Goal: Information Seeking & Learning: Learn about a topic

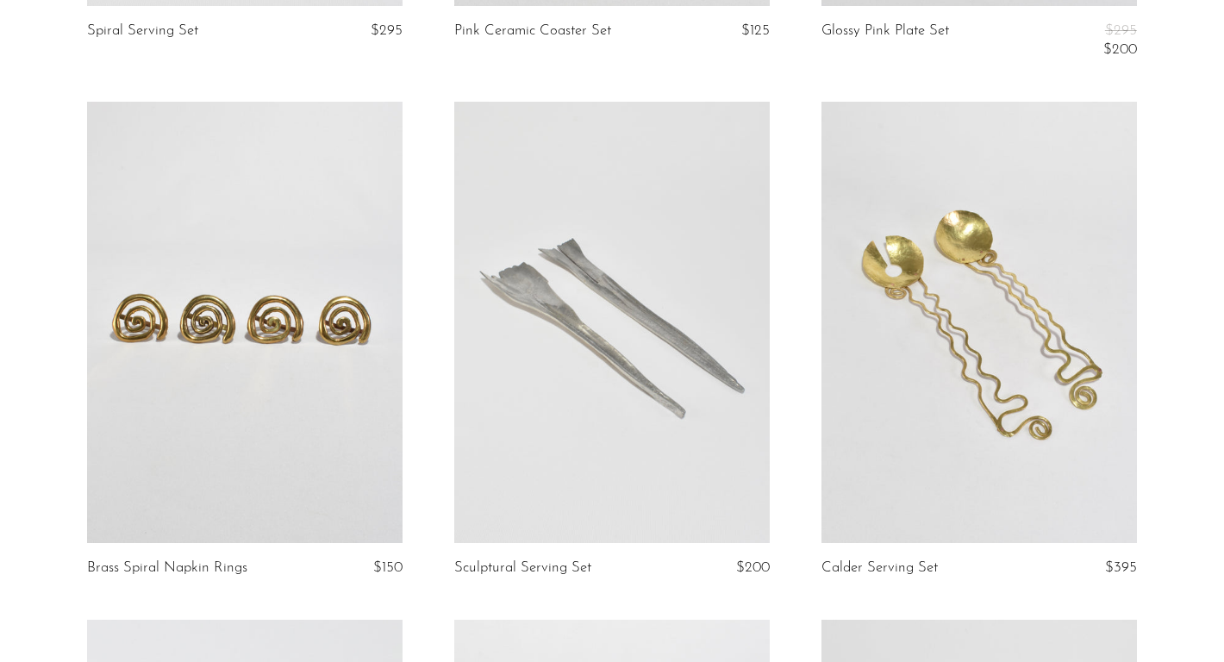
scroll to position [3705, 0]
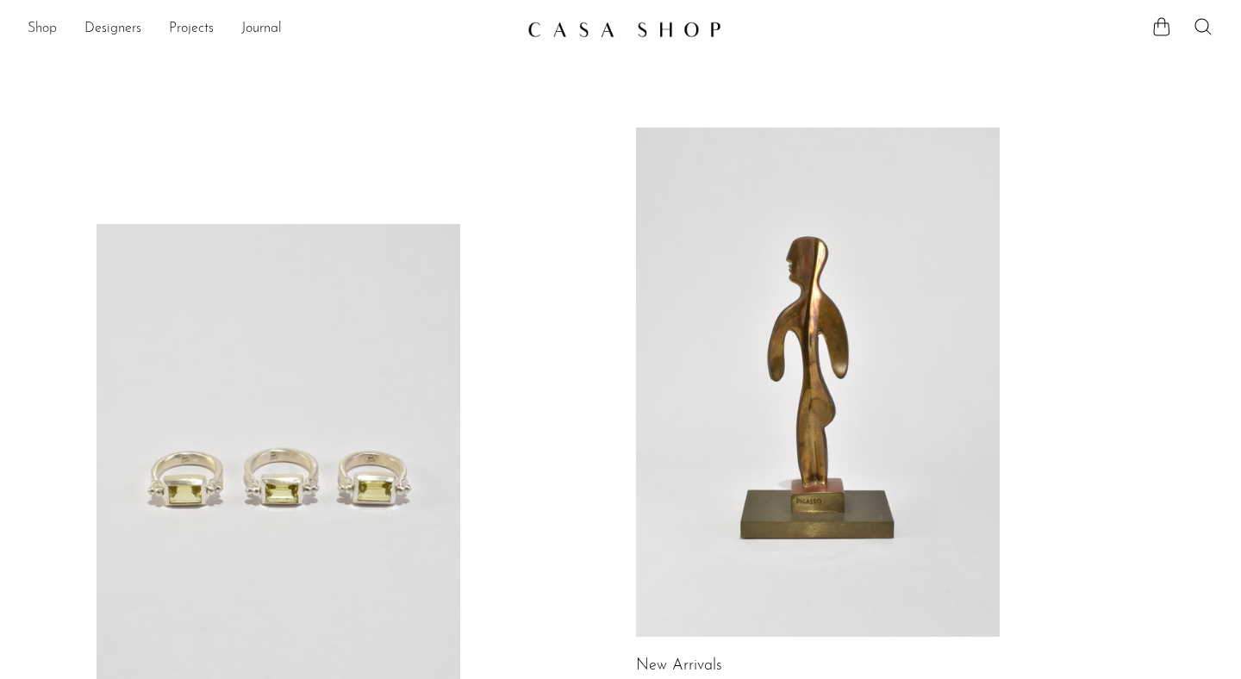
click at [36, 29] on link "Shop" at bounding box center [42, 29] width 29 height 22
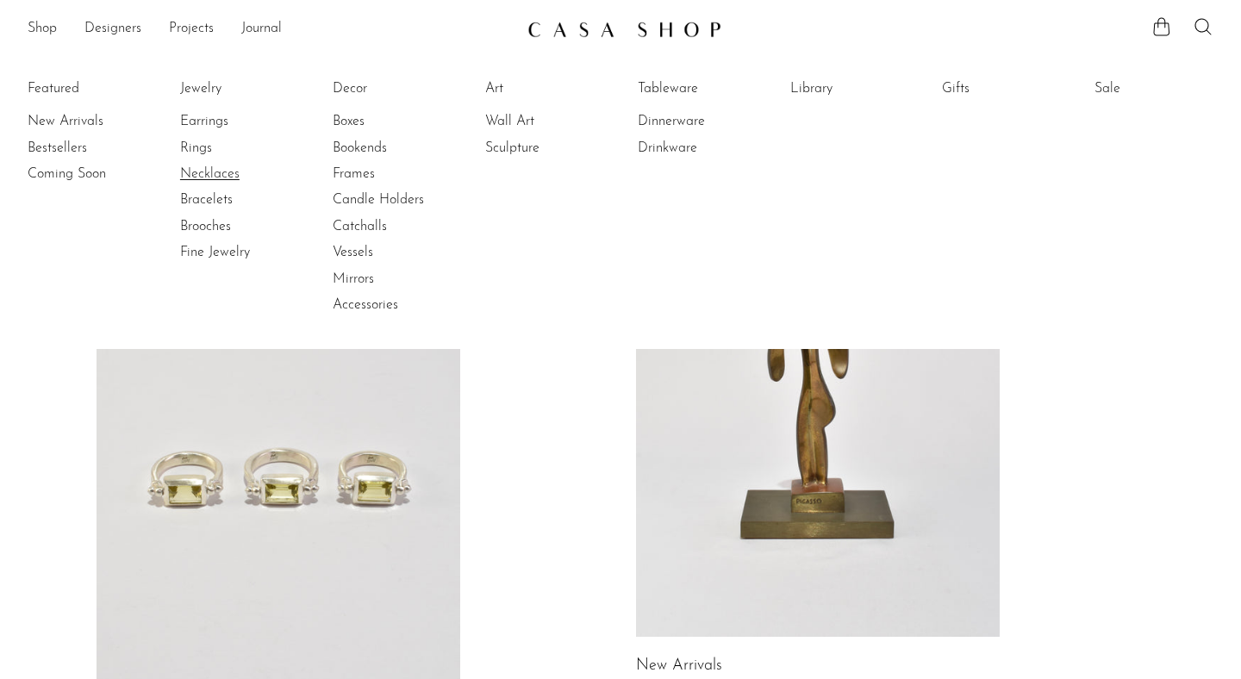
click at [203, 167] on link "Necklaces" at bounding box center [244, 174] width 129 height 19
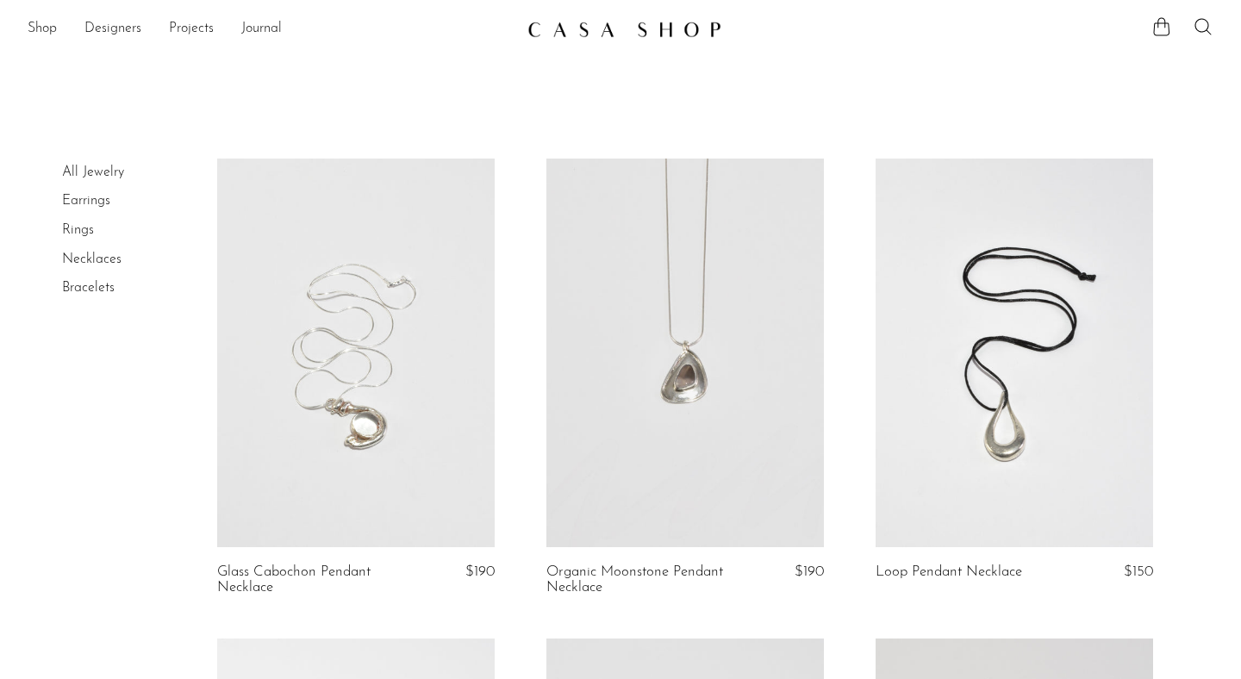
click at [727, 479] on link at bounding box center [686, 353] width 278 height 389
click at [266, 469] on link at bounding box center [356, 353] width 278 height 389
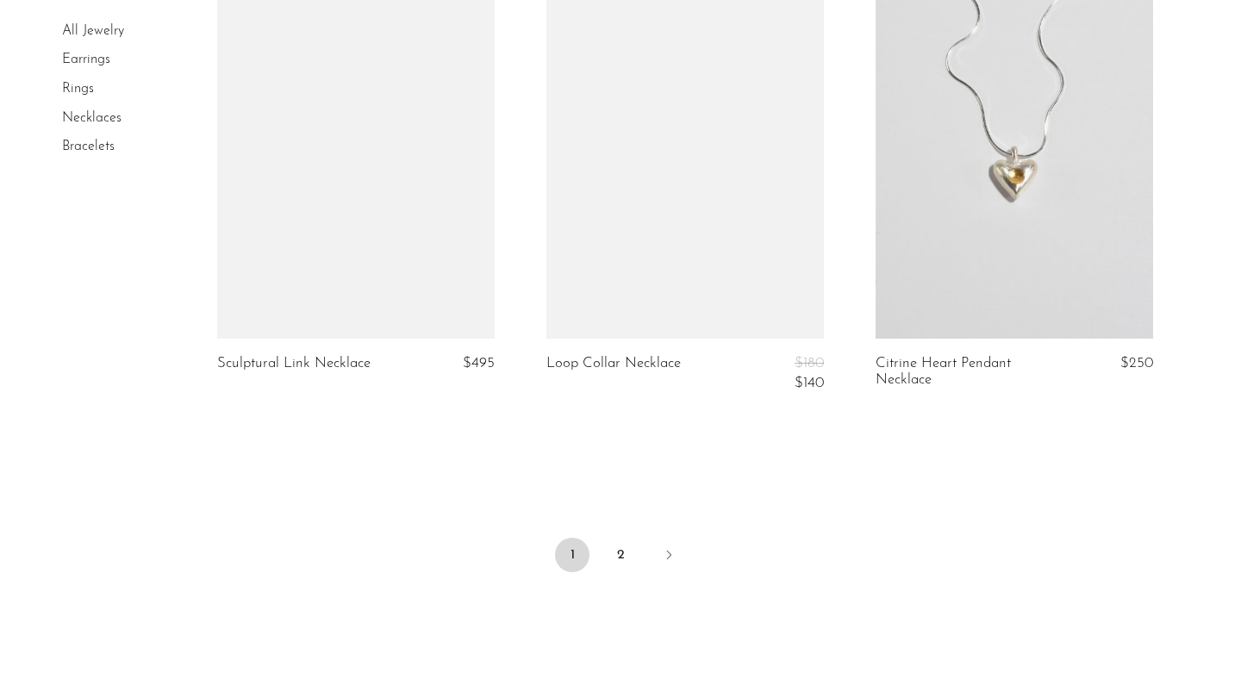
scroll to position [5514, 0]
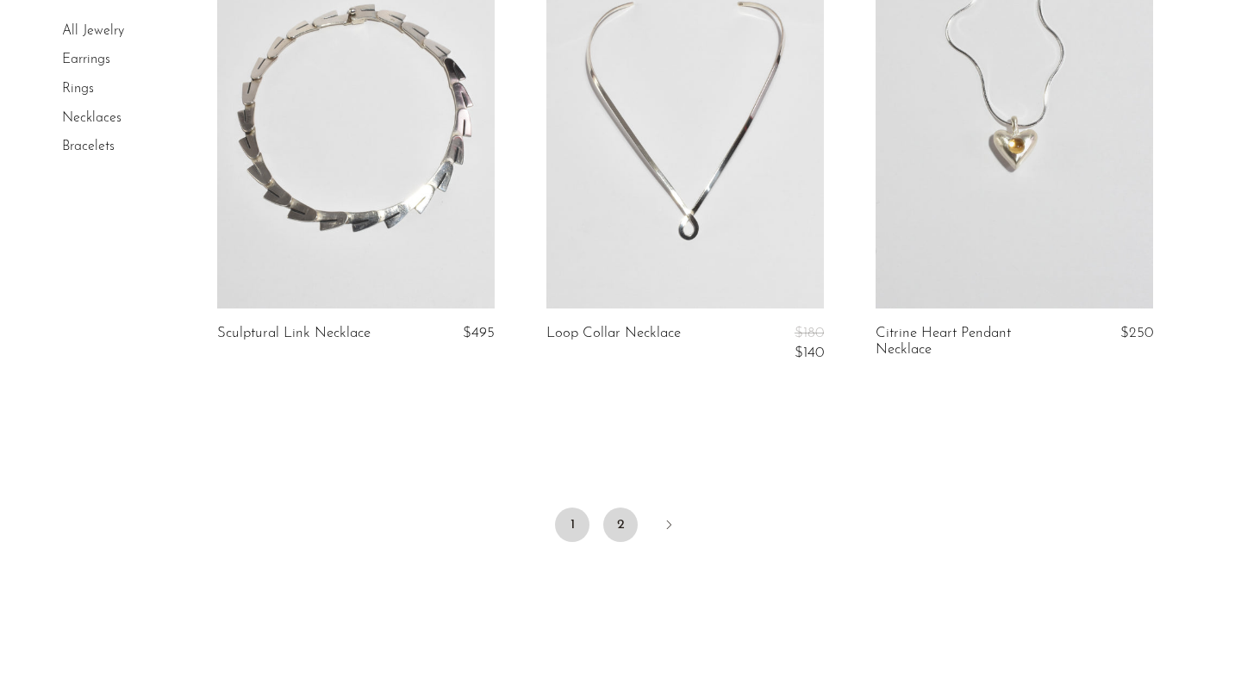
click at [622, 526] on link "2" at bounding box center [620, 525] width 34 height 34
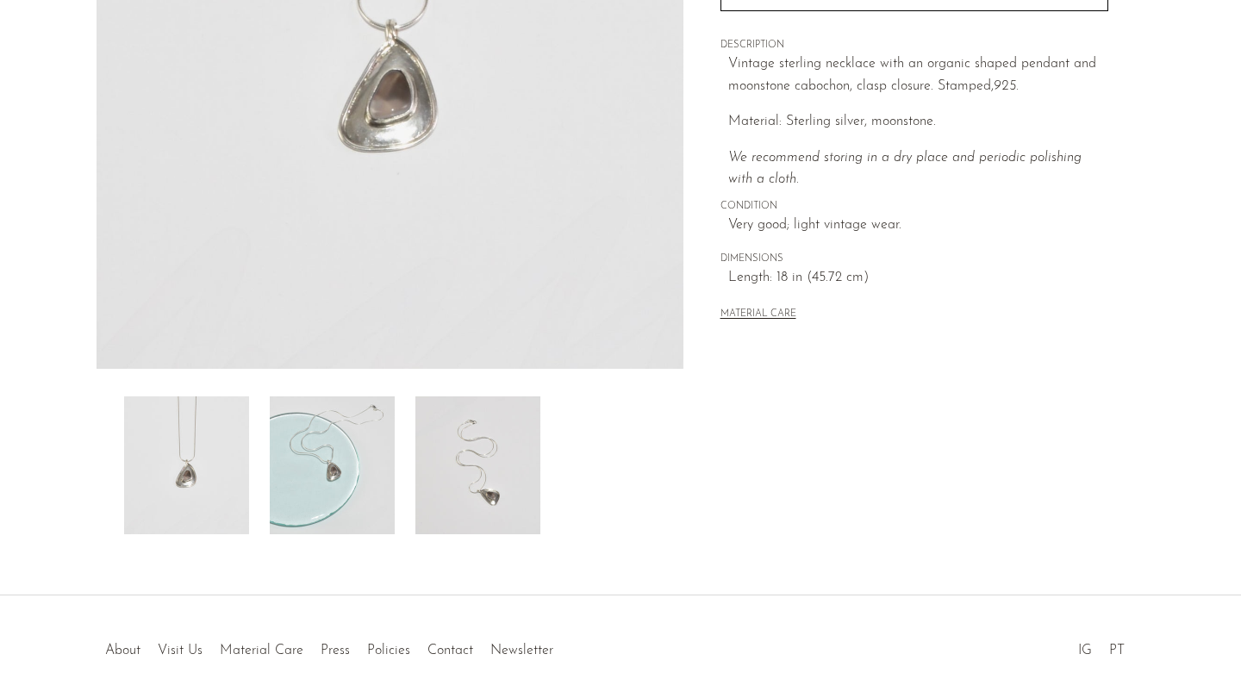
scroll to position [443, 0]
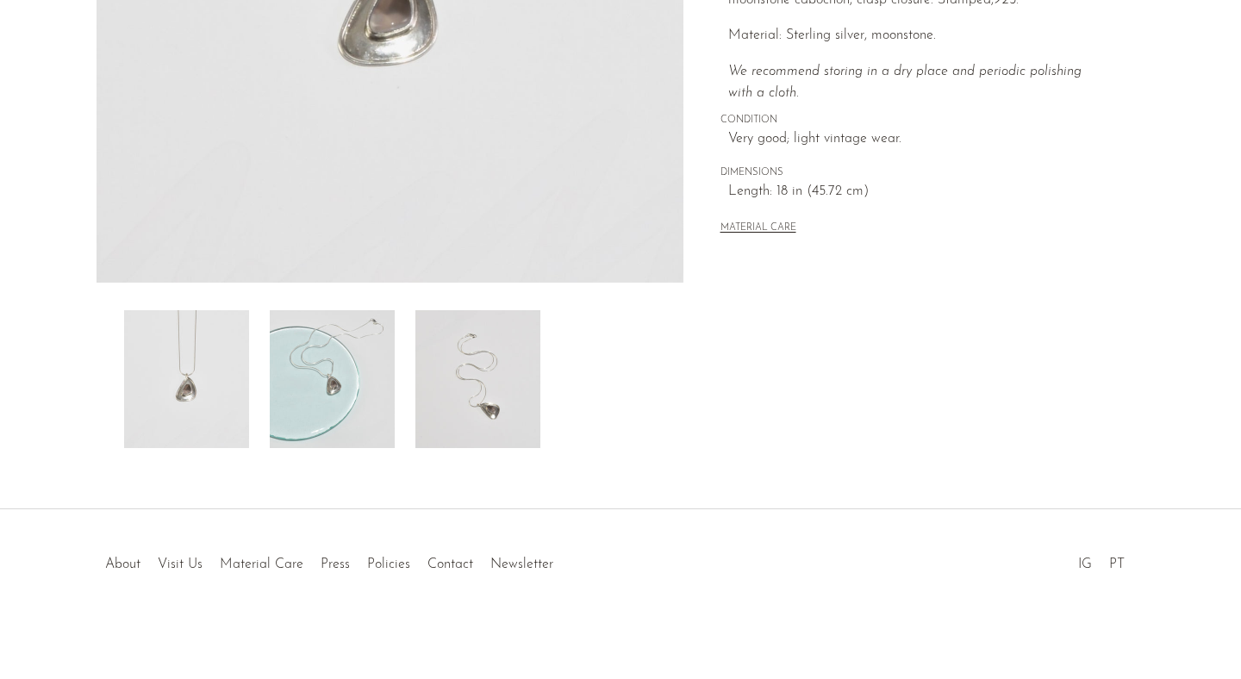
click at [474, 387] on img at bounding box center [478, 379] width 125 height 138
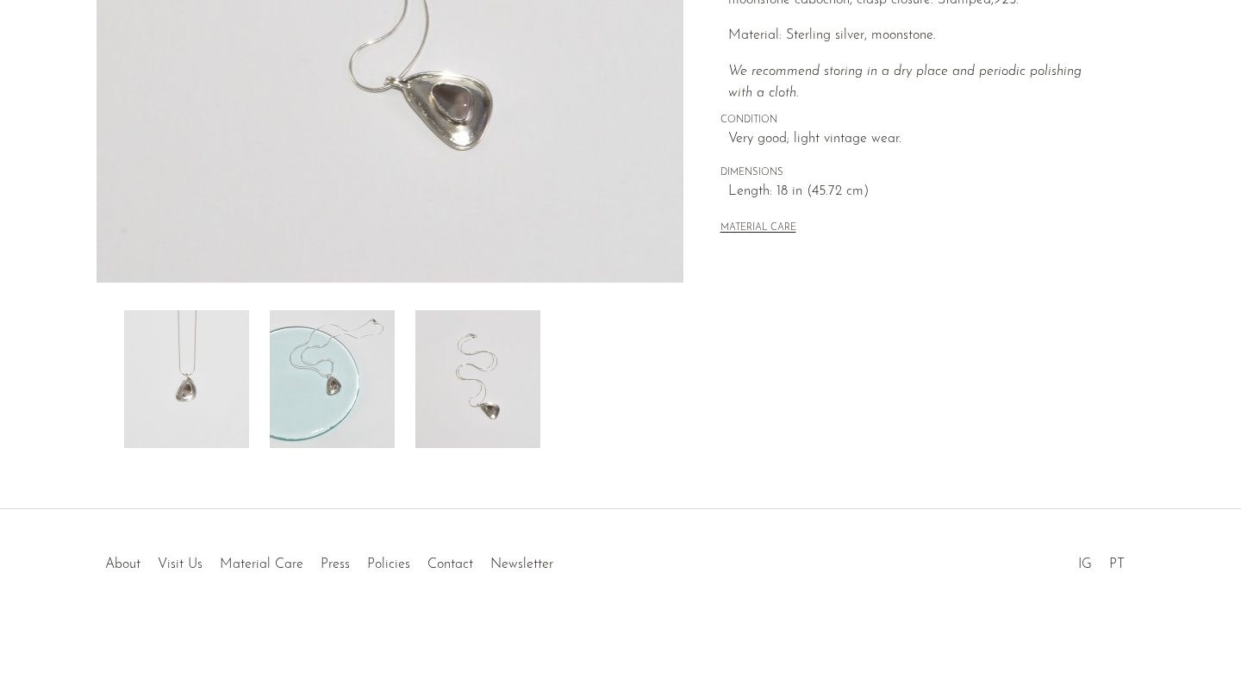
click at [360, 386] on img at bounding box center [332, 379] width 125 height 138
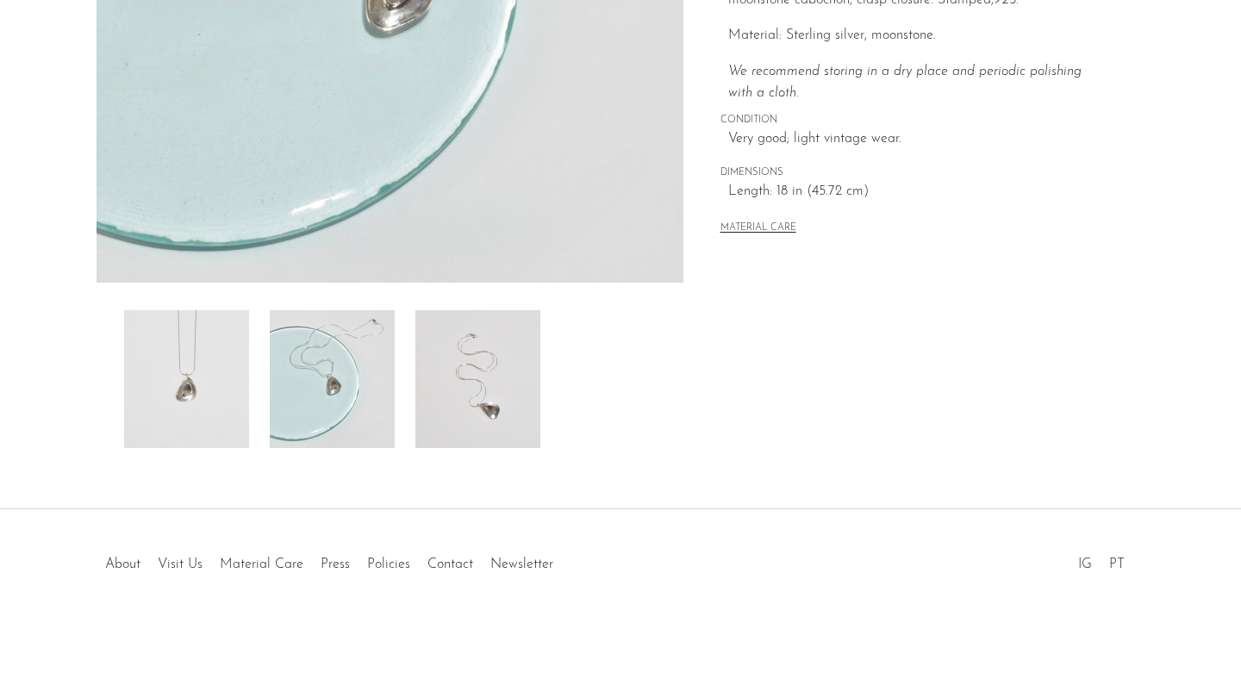
click at [236, 386] on img at bounding box center [186, 379] width 125 height 138
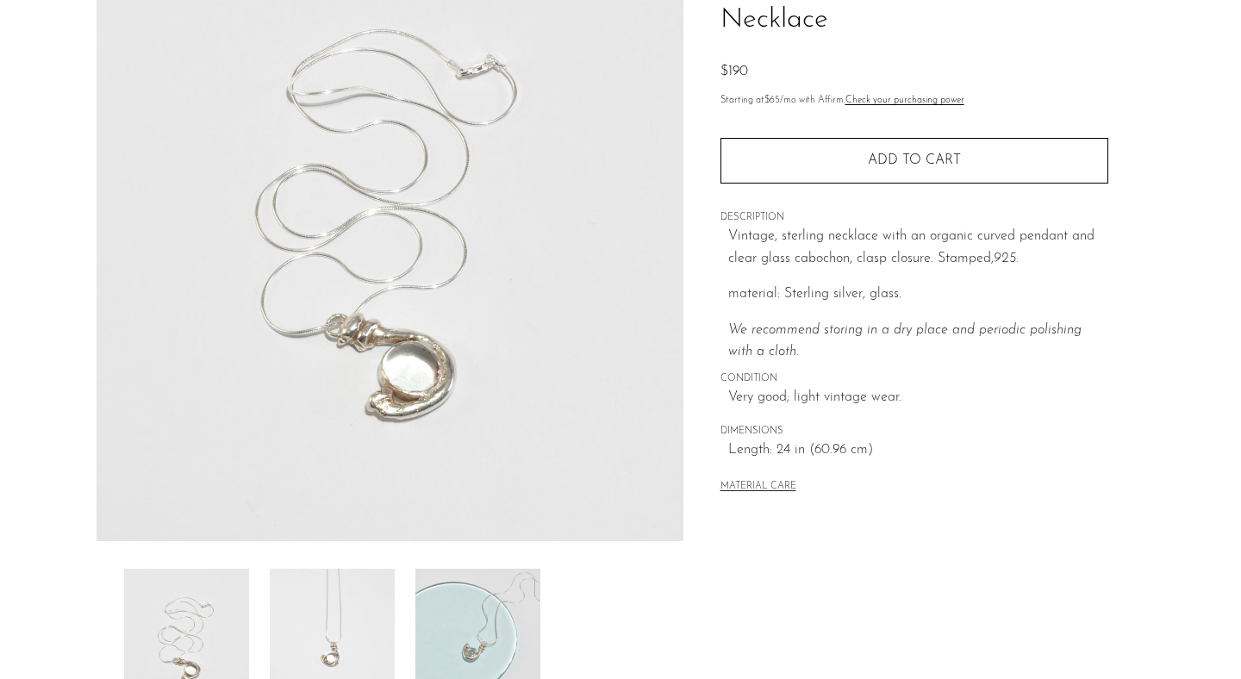
scroll to position [375, 0]
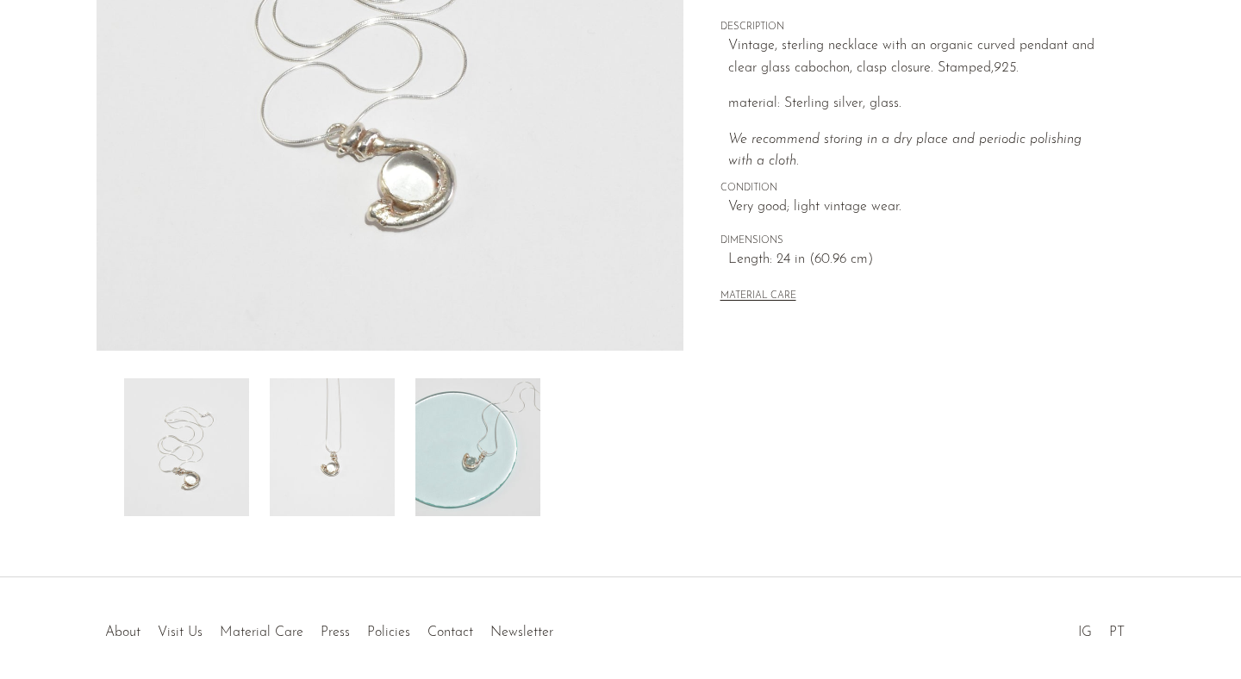
click at [338, 466] on img at bounding box center [332, 447] width 125 height 138
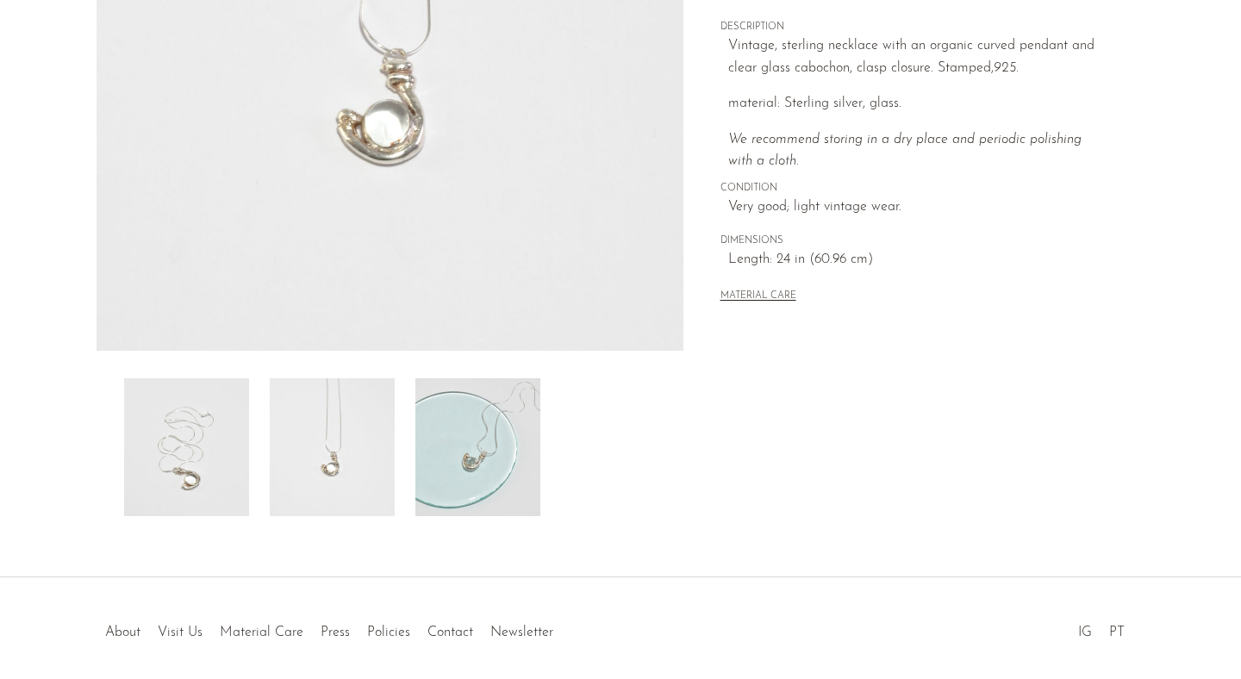
click at [233, 440] on img at bounding box center [186, 447] width 125 height 138
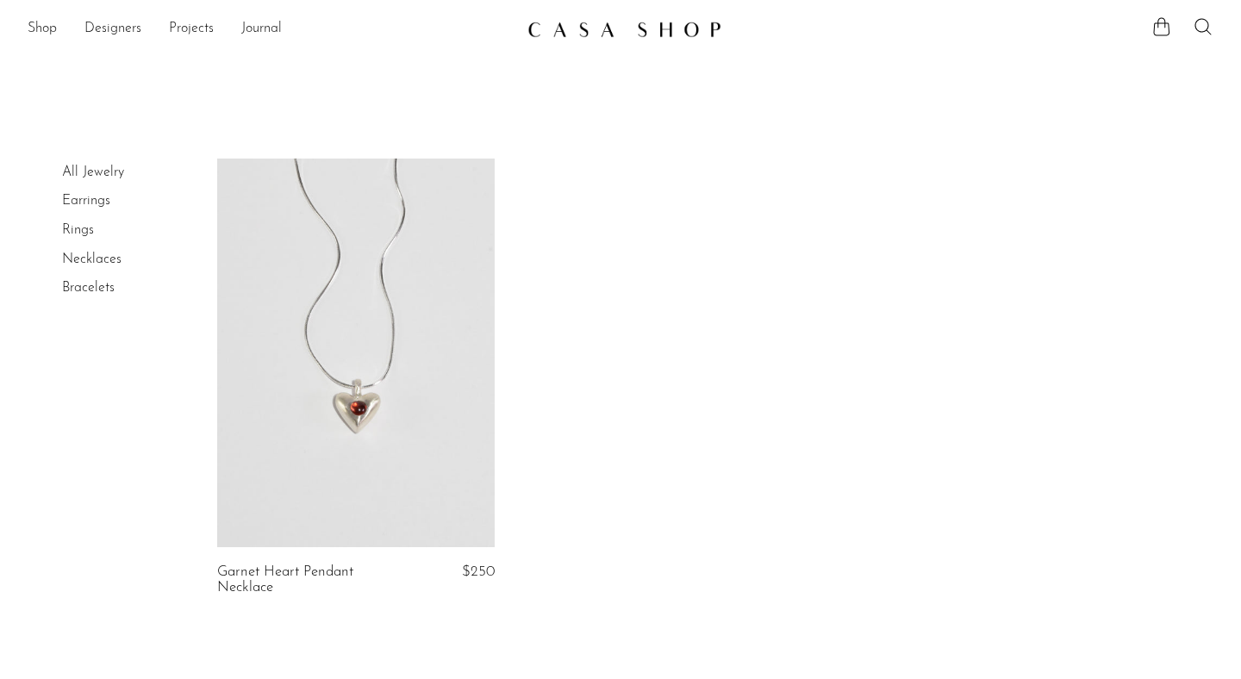
click at [87, 168] on link "All Jewelry" at bounding box center [93, 173] width 62 height 14
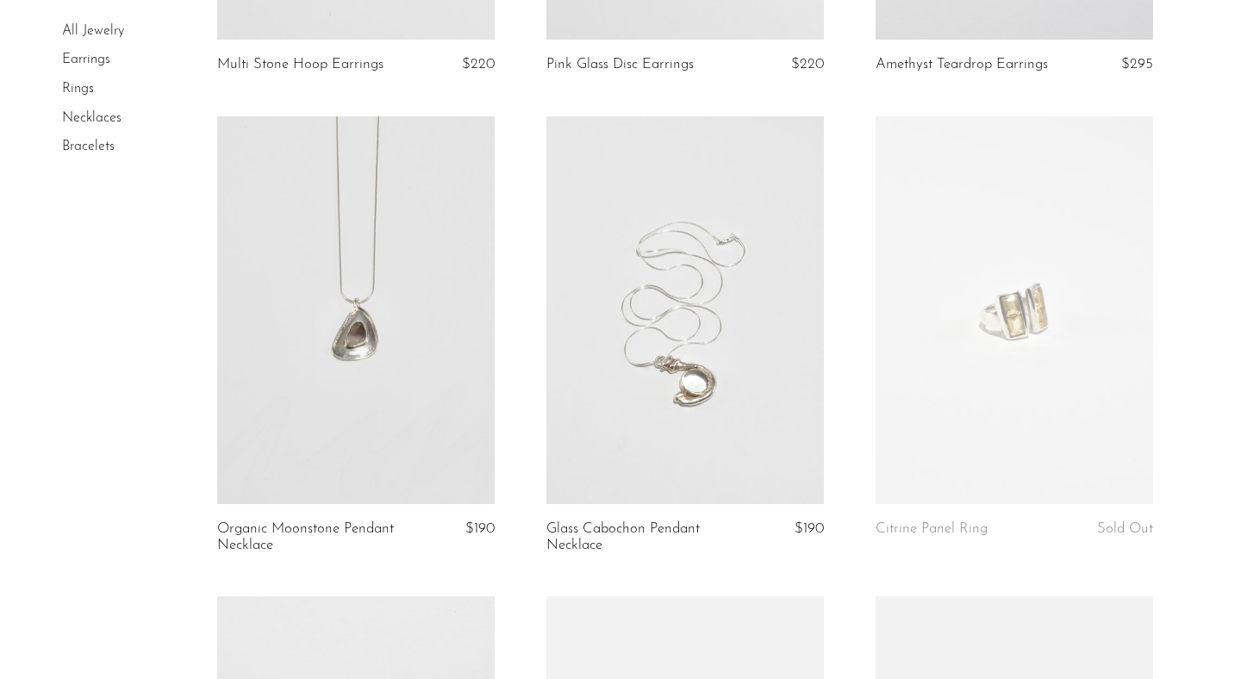
scroll to position [3352, 0]
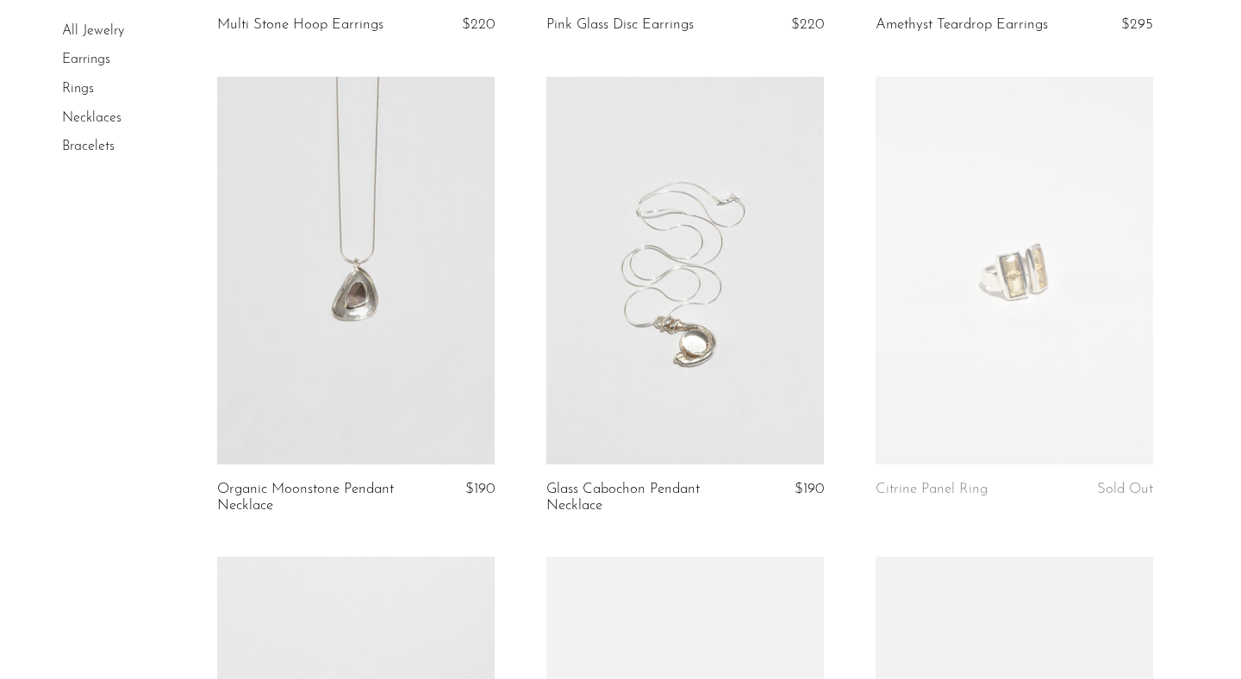
click at [516, 547] on article "Organic Moonstone Pendant Necklace $190" at bounding box center [355, 317] width 329 height 481
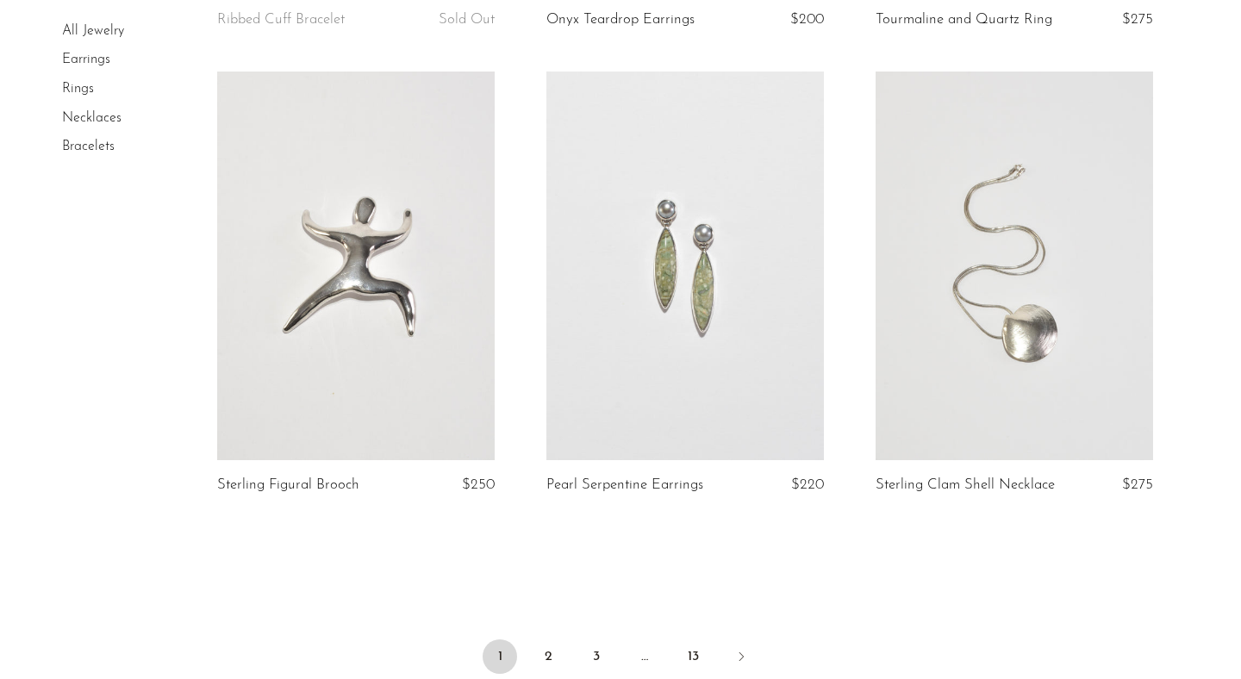
scroll to position [5506, 0]
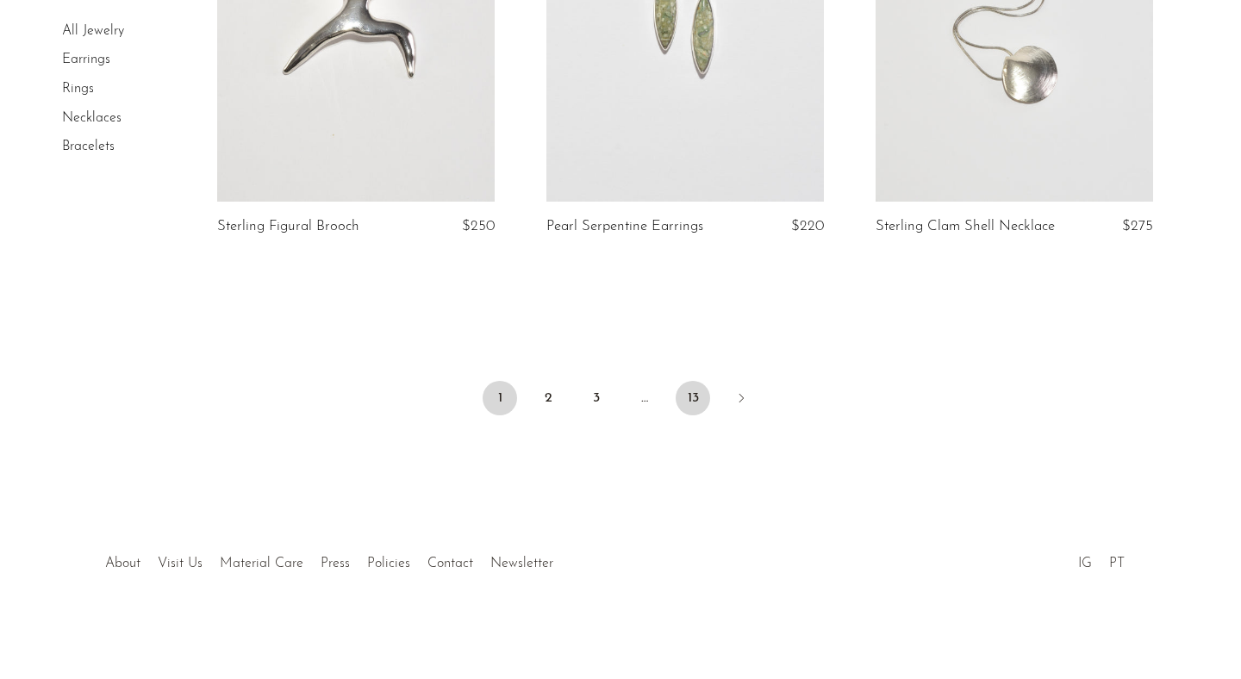
click at [685, 410] on link "13" at bounding box center [693, 398] width 34 height 34
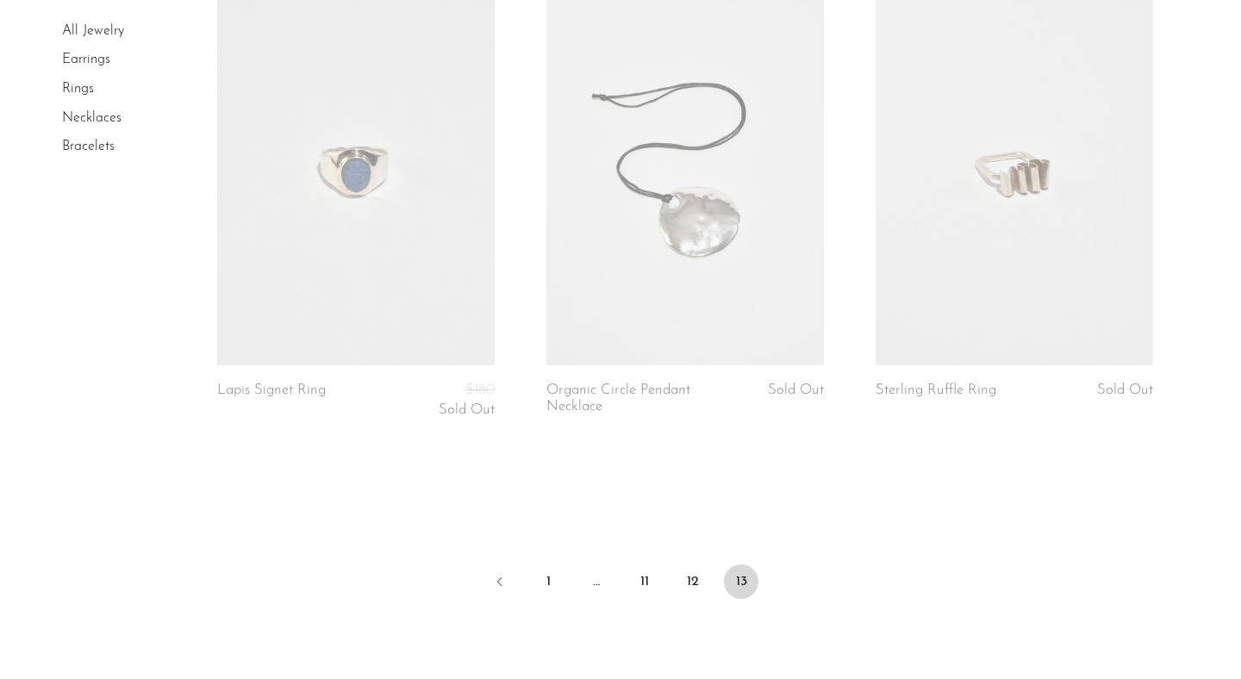
scroll to position [2109, 0]
click at [695, 581] on link "12" at bounding box center [693, 581] width 34 height 34
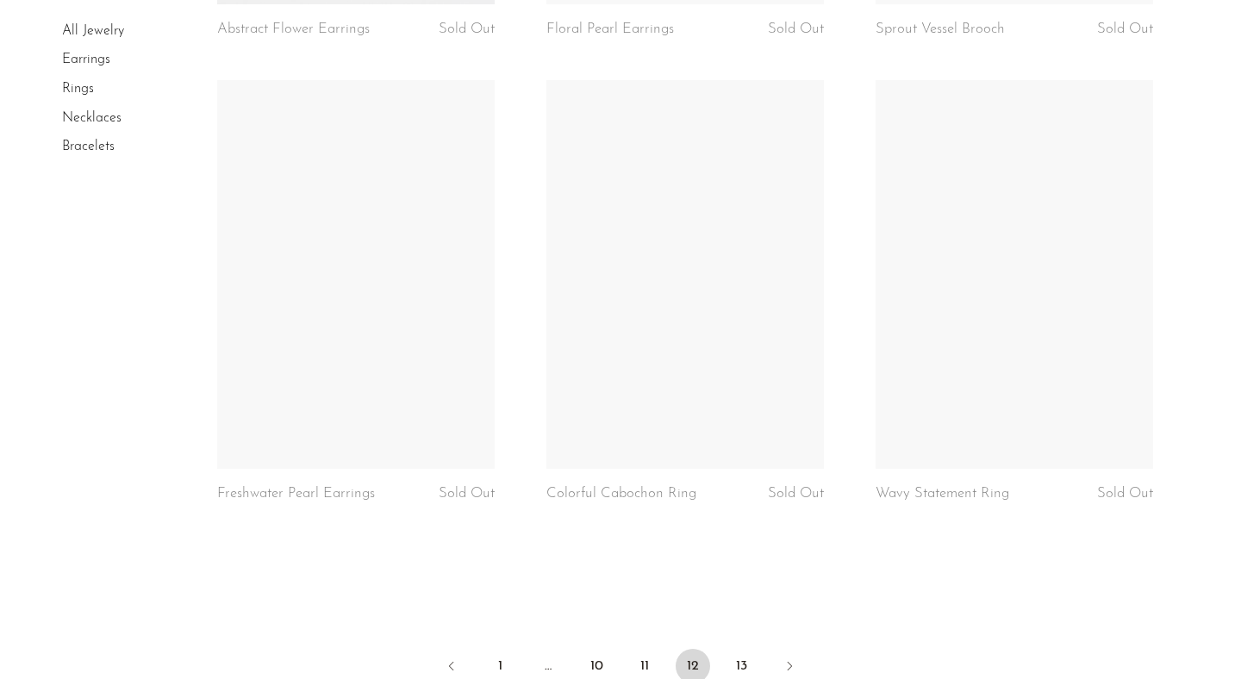
scroll to position [5287, 0]
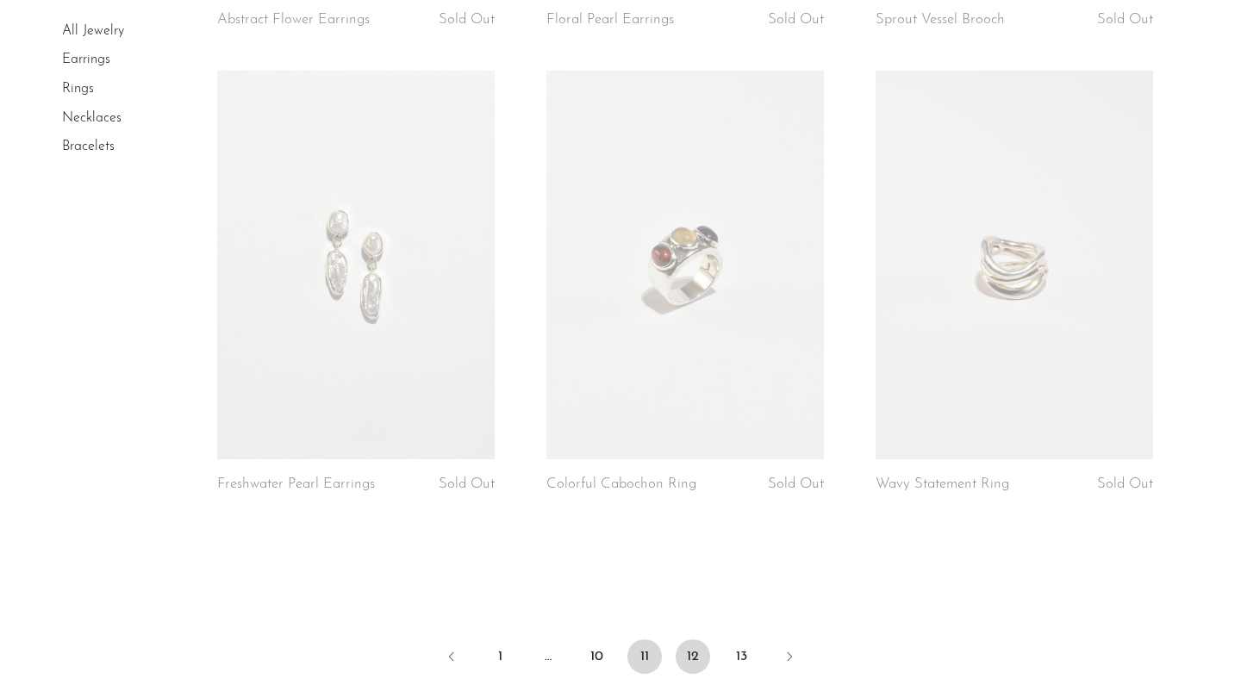
click at [641, 641] on link "11" at bounding box center [645, 657] width 34 height 34
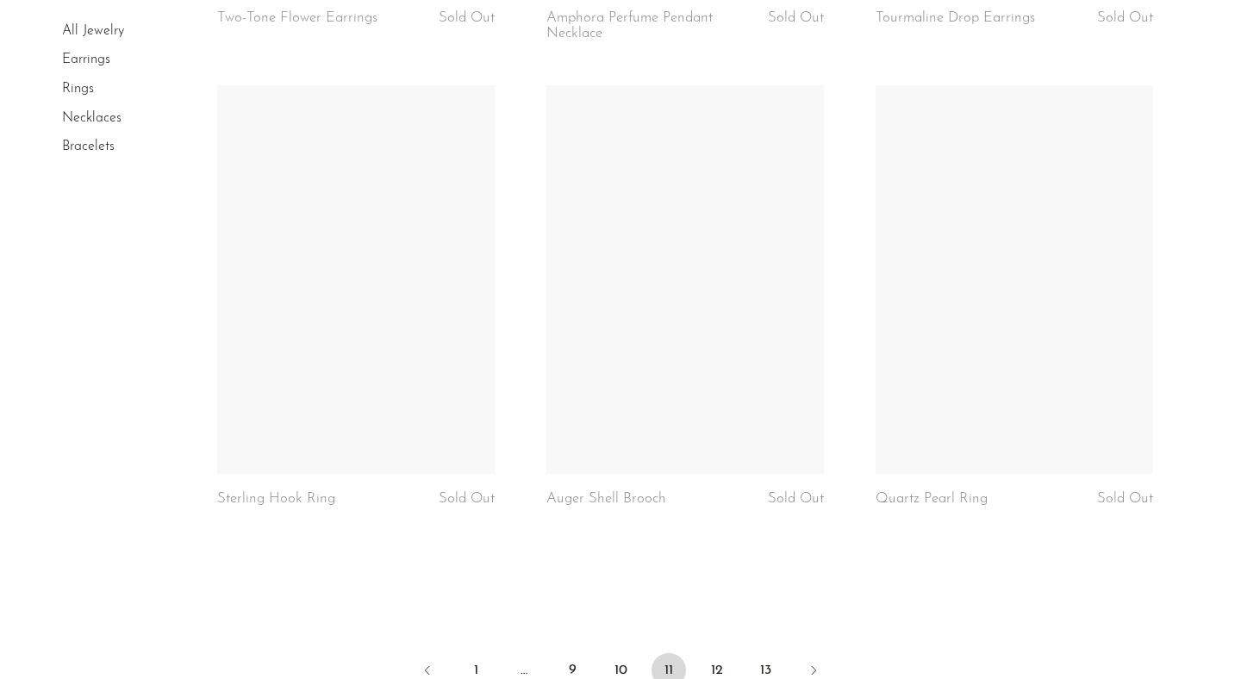
scroll to position [5376, 0]
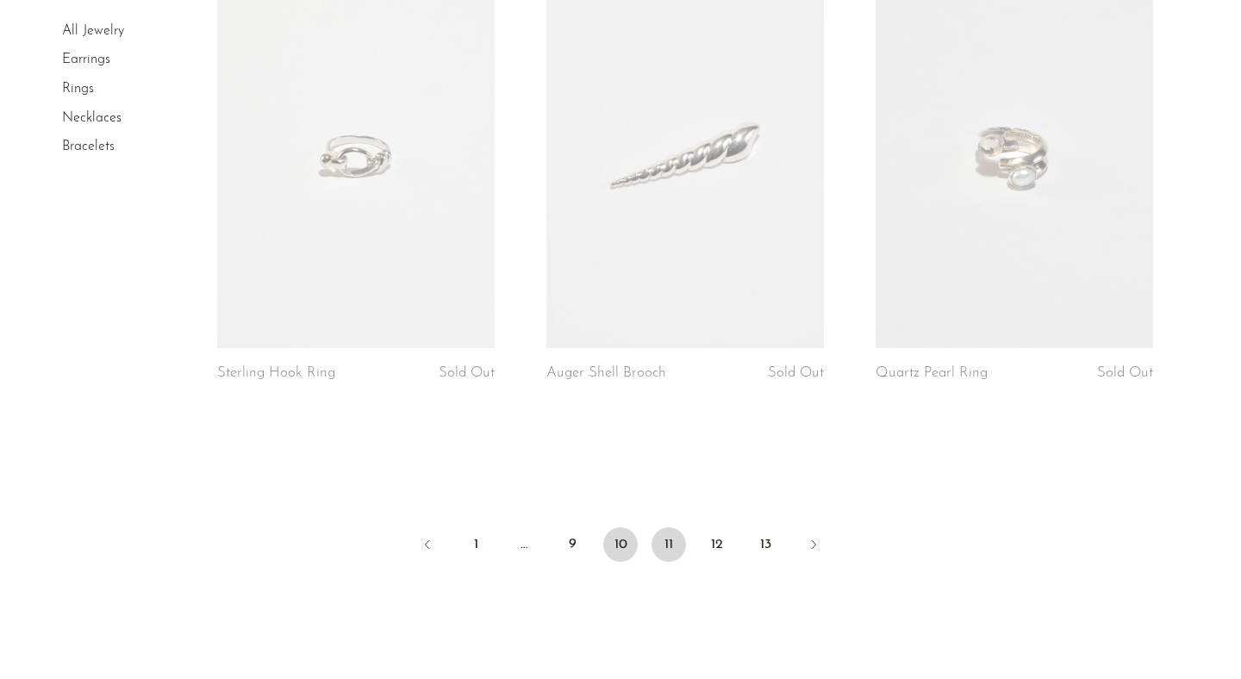
click at [616, 546] on link "10" at bounding box center [620, 545] width 34 height 34
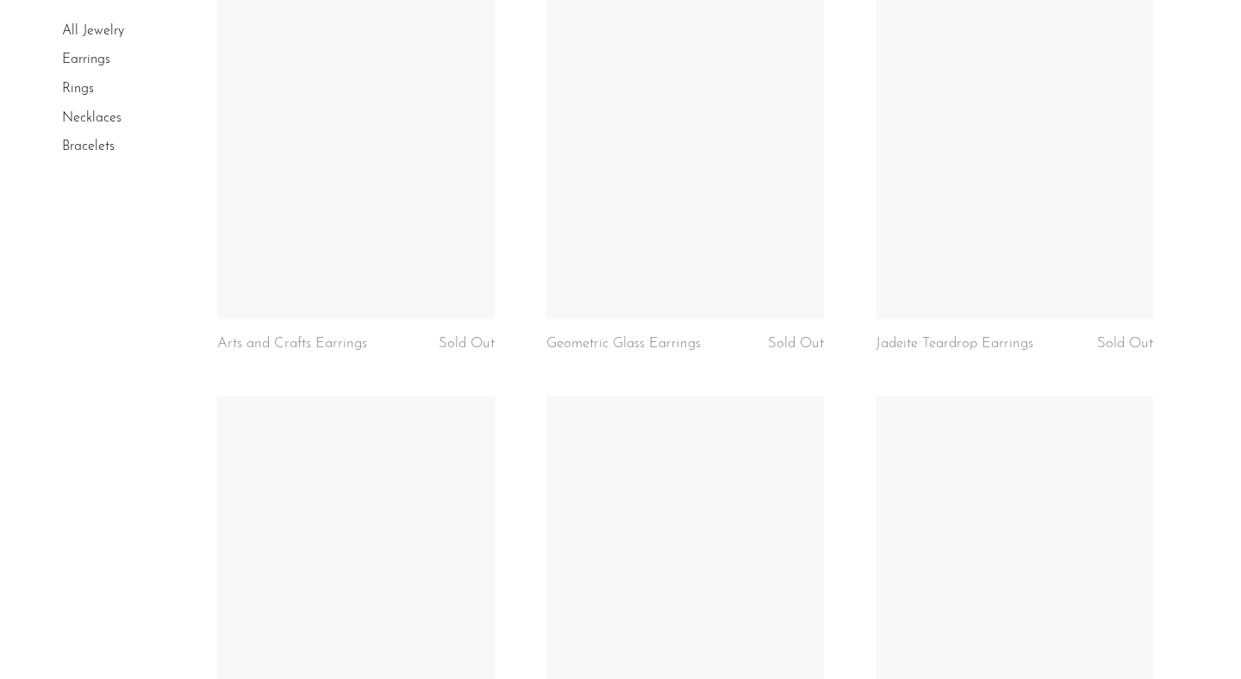
scroll to position [5349, 0]
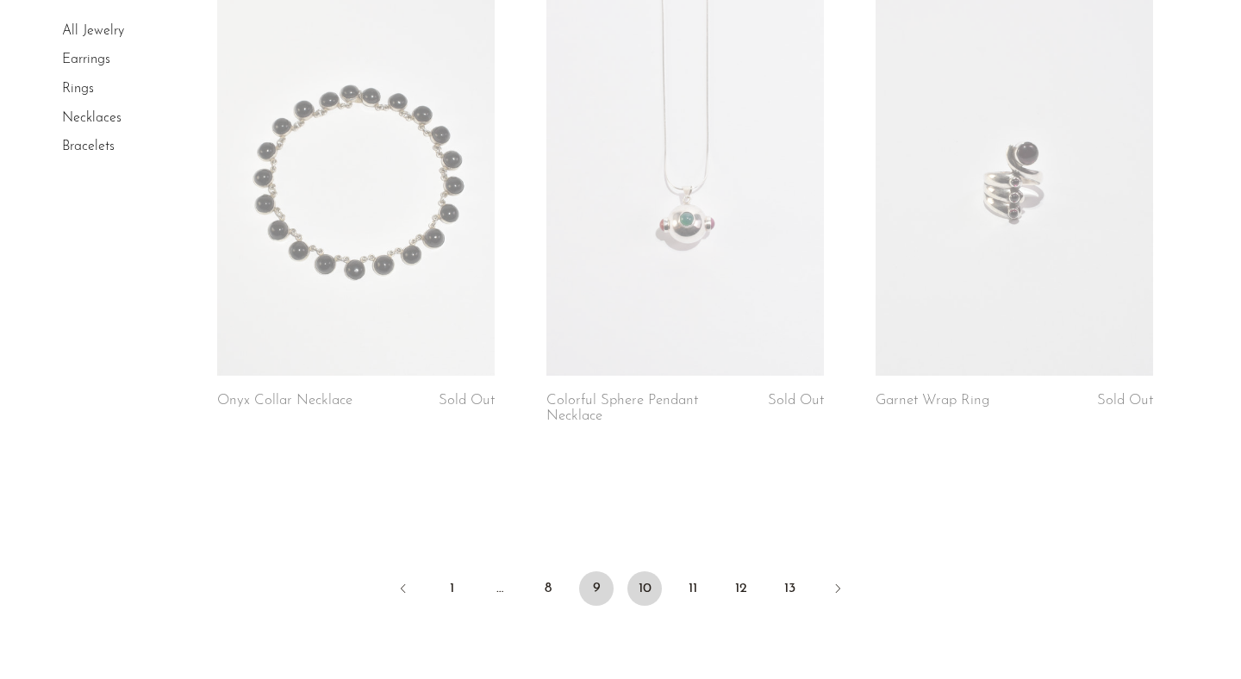
click at [598, 591] on link "9" at bounding box center [596, 589] width 34 height 34
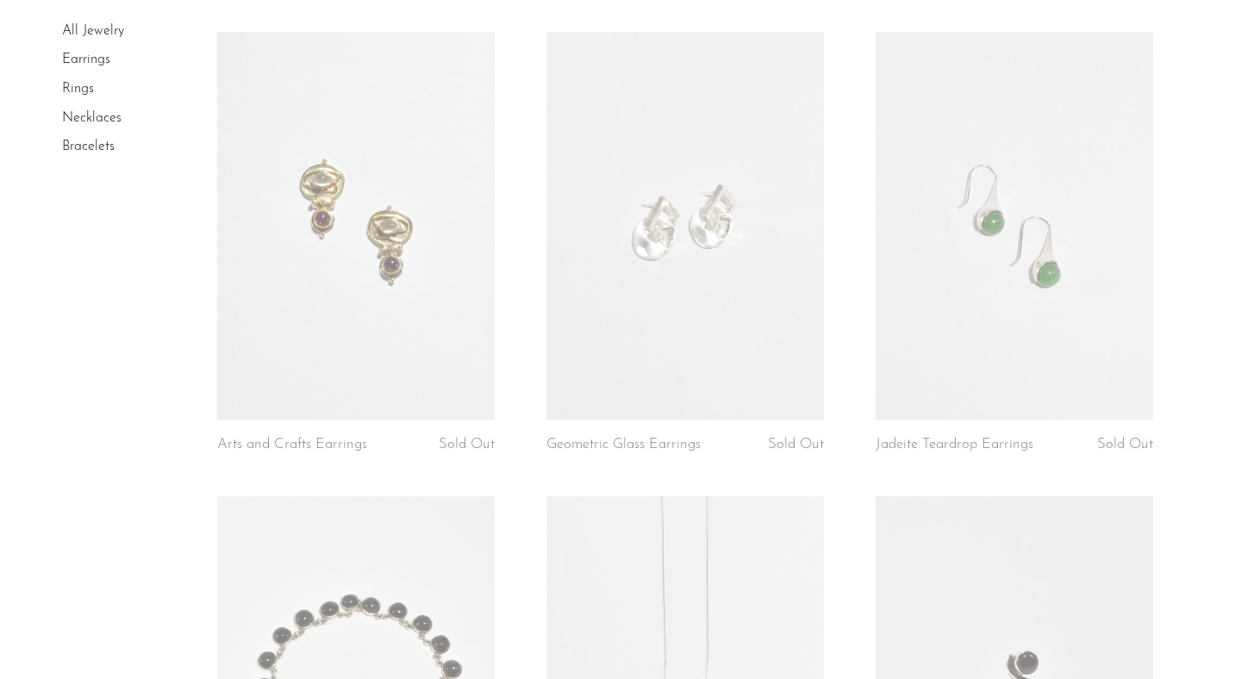
scroll to position [4818, 0]
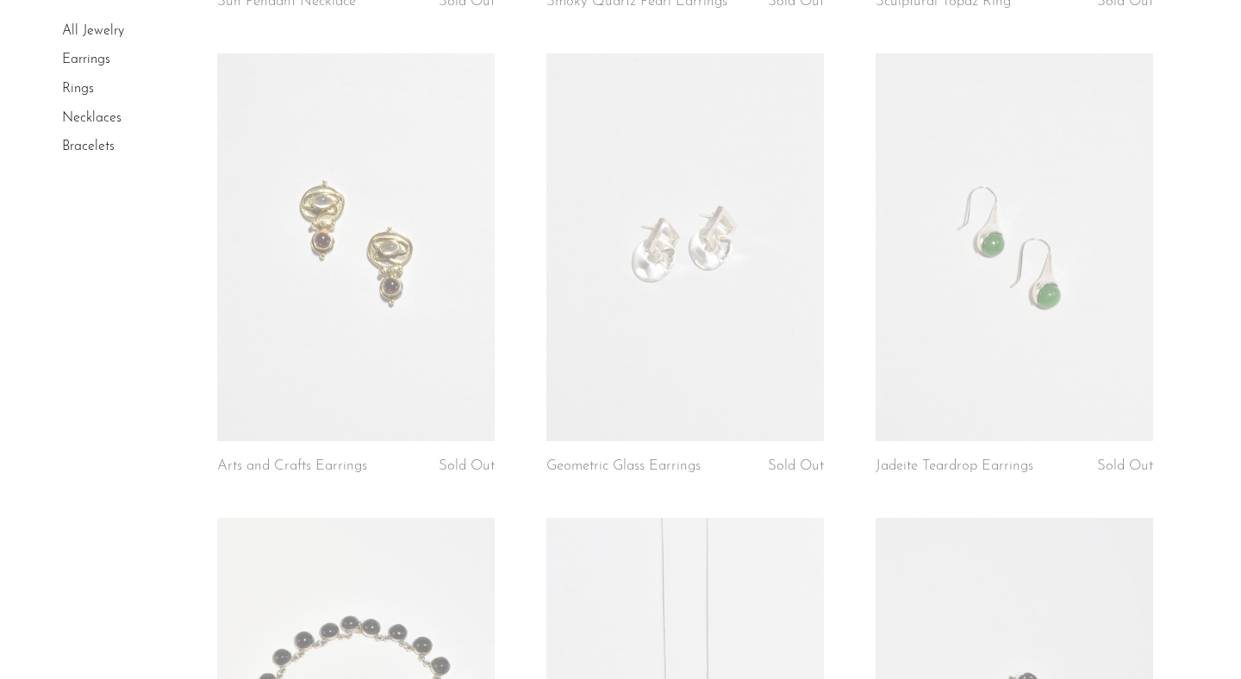
click at [941, 270] on link at bounding box center [1015, 247] width 278 height 389
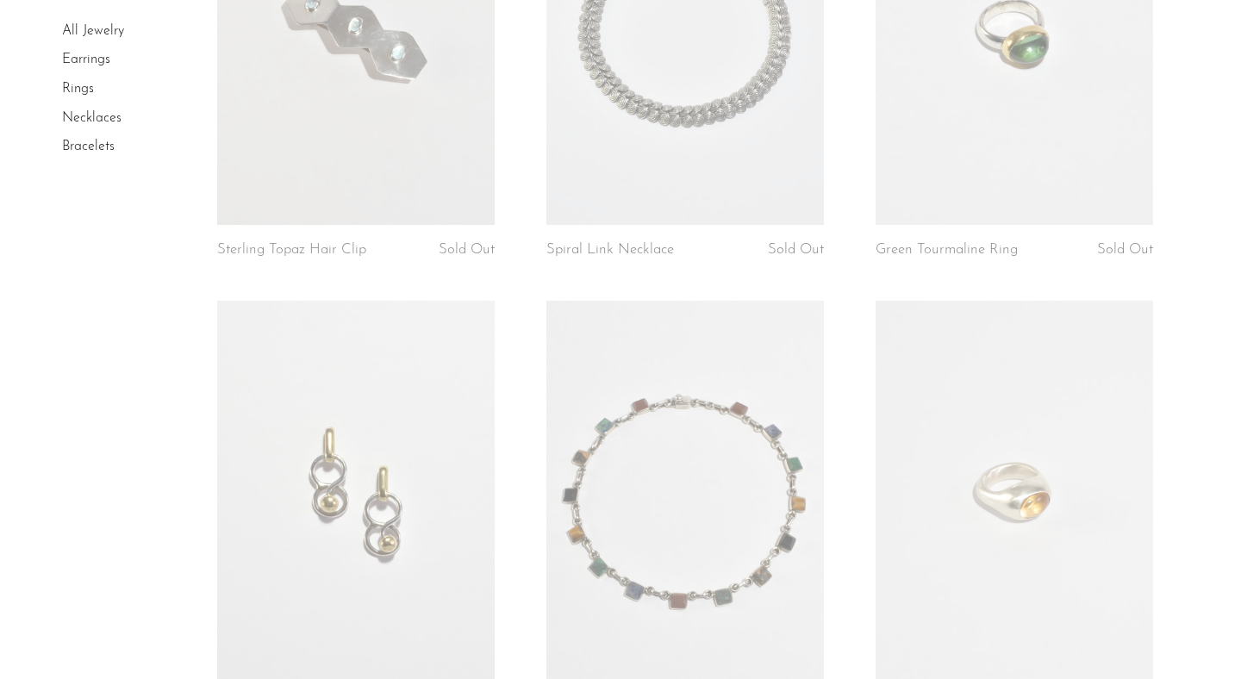
scroll to position [0, 0]
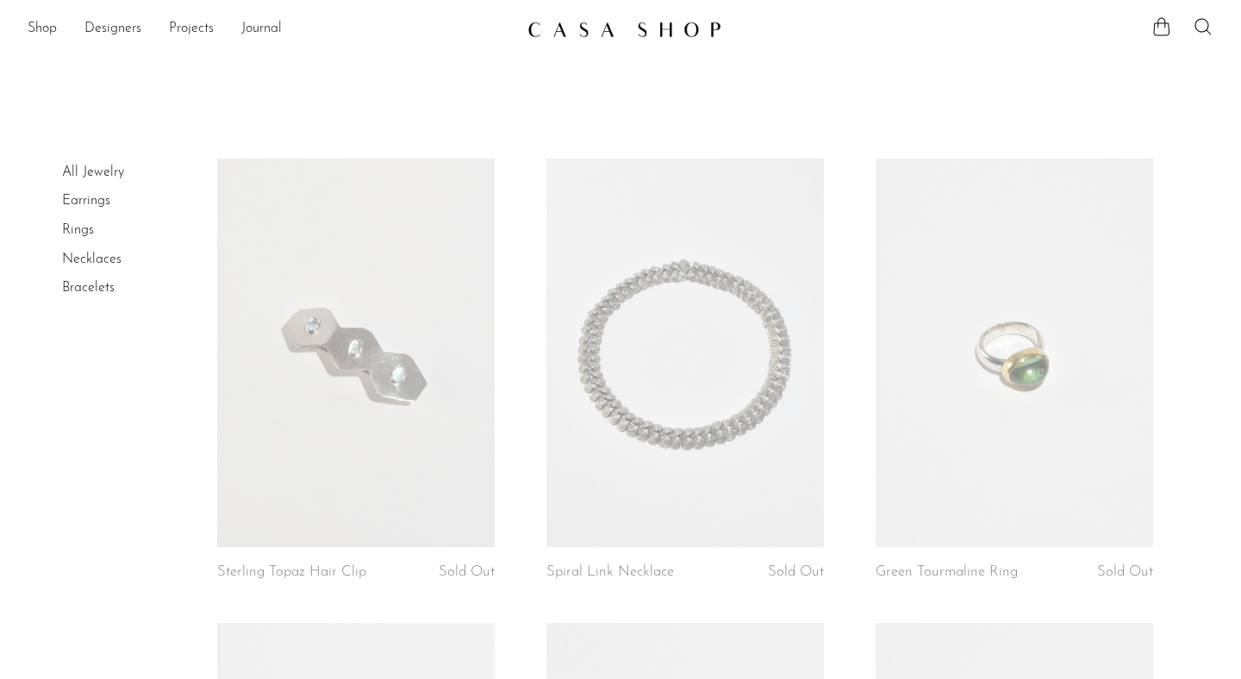
click at [79, 231] on link "Rings" at bounding box center [78, 230] width 32 height 14
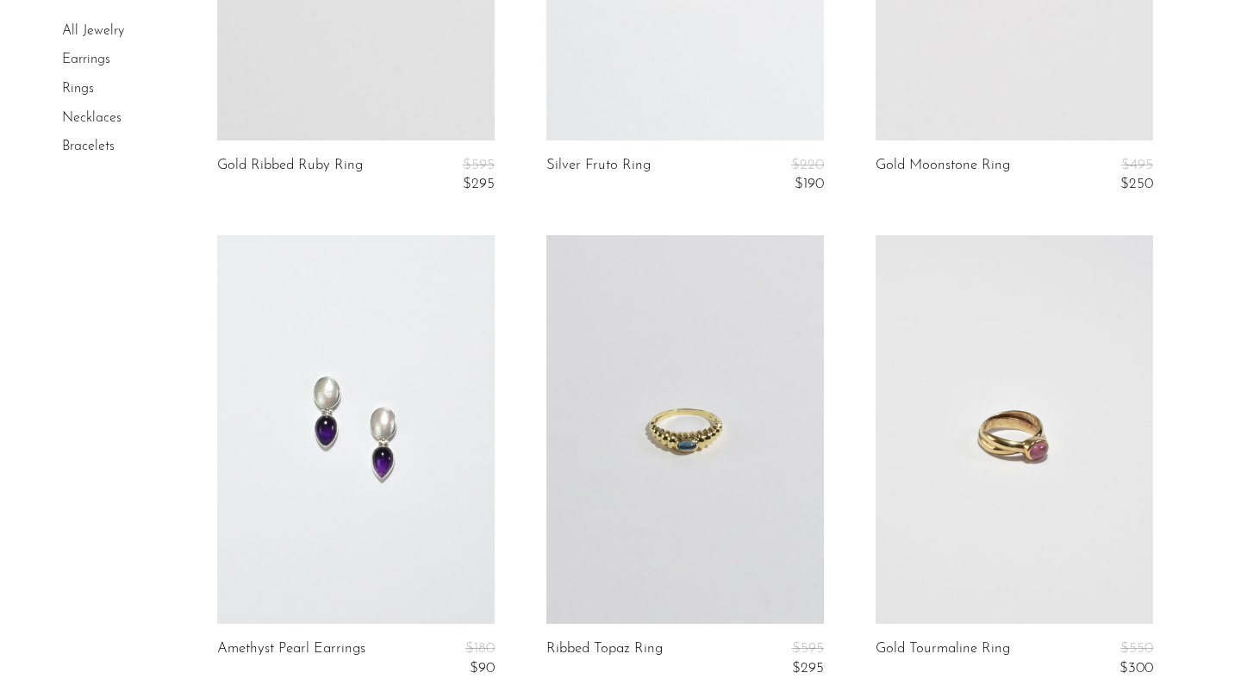
scroll to position [415, 0]
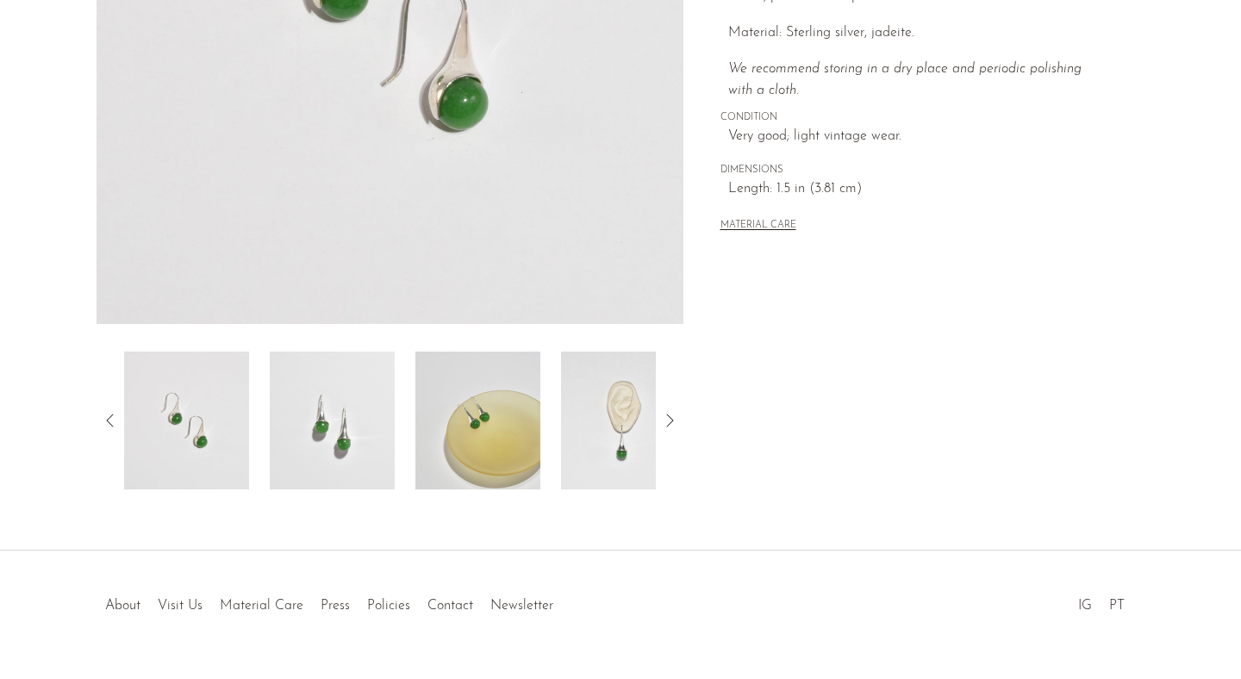
scroll to position [336, 0]
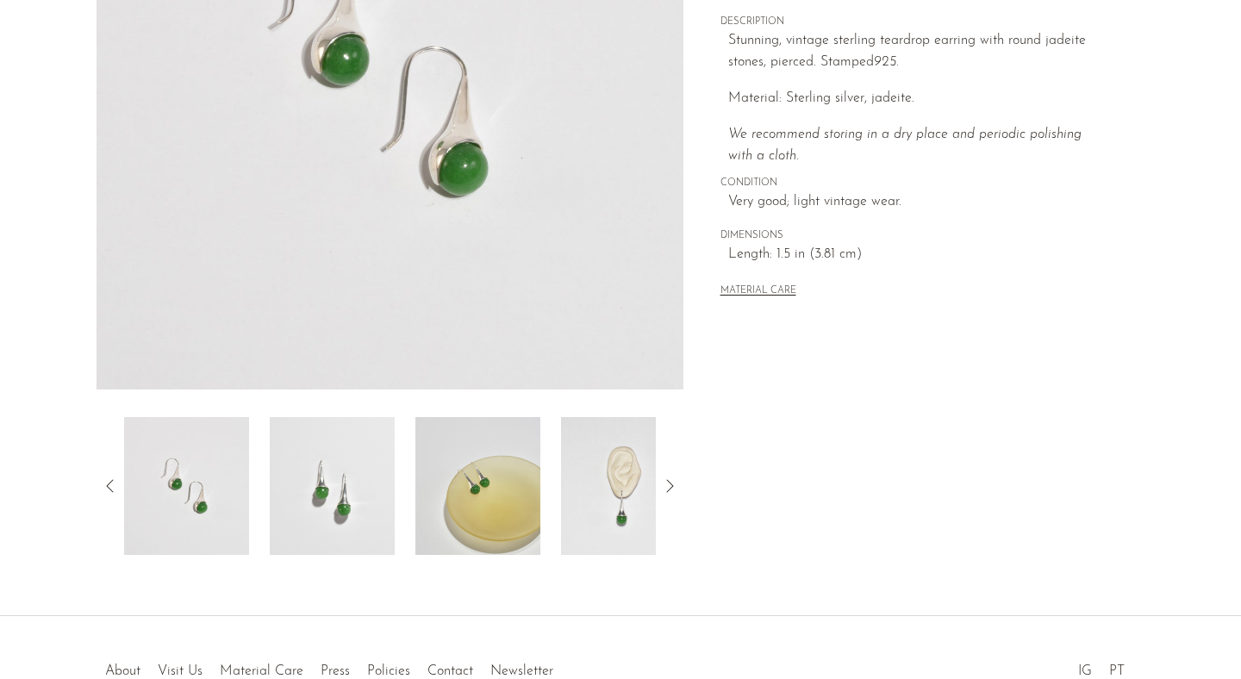
click at [607, 491] on img at bounding box center [623, 486] width 125 height 138
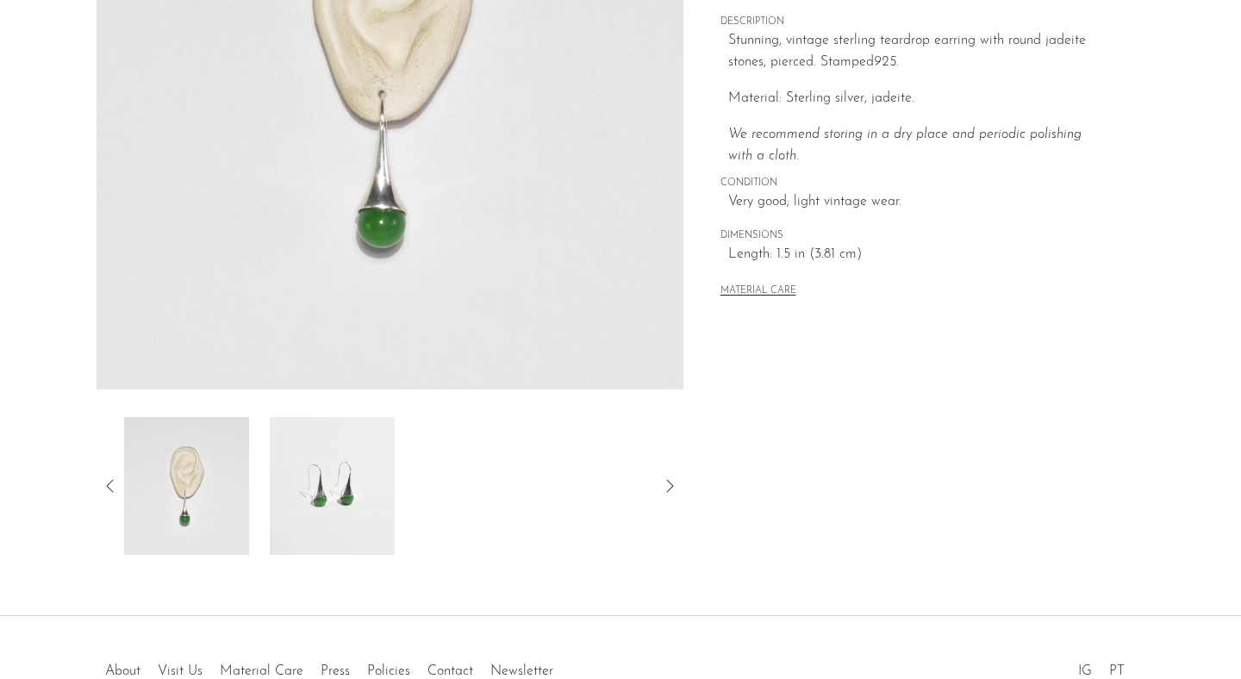
click at [350, 481] on img at bounding box center [332, 486] width 125 height 138
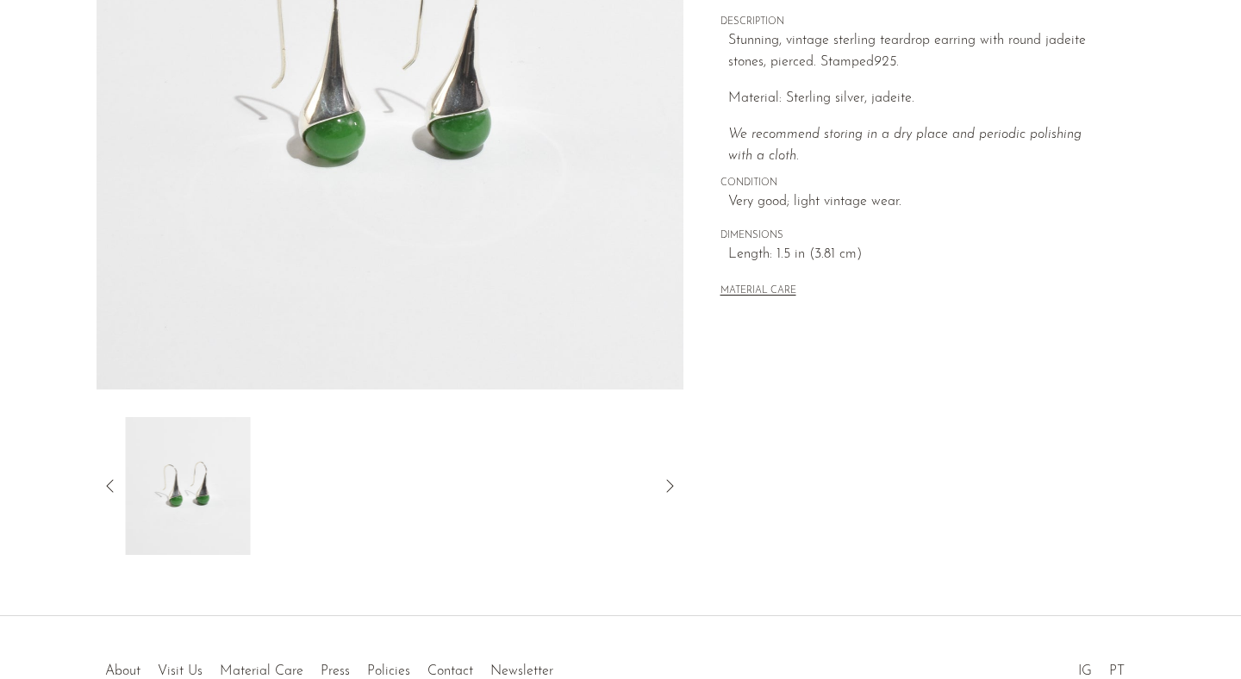
scroll to position [222, 0]
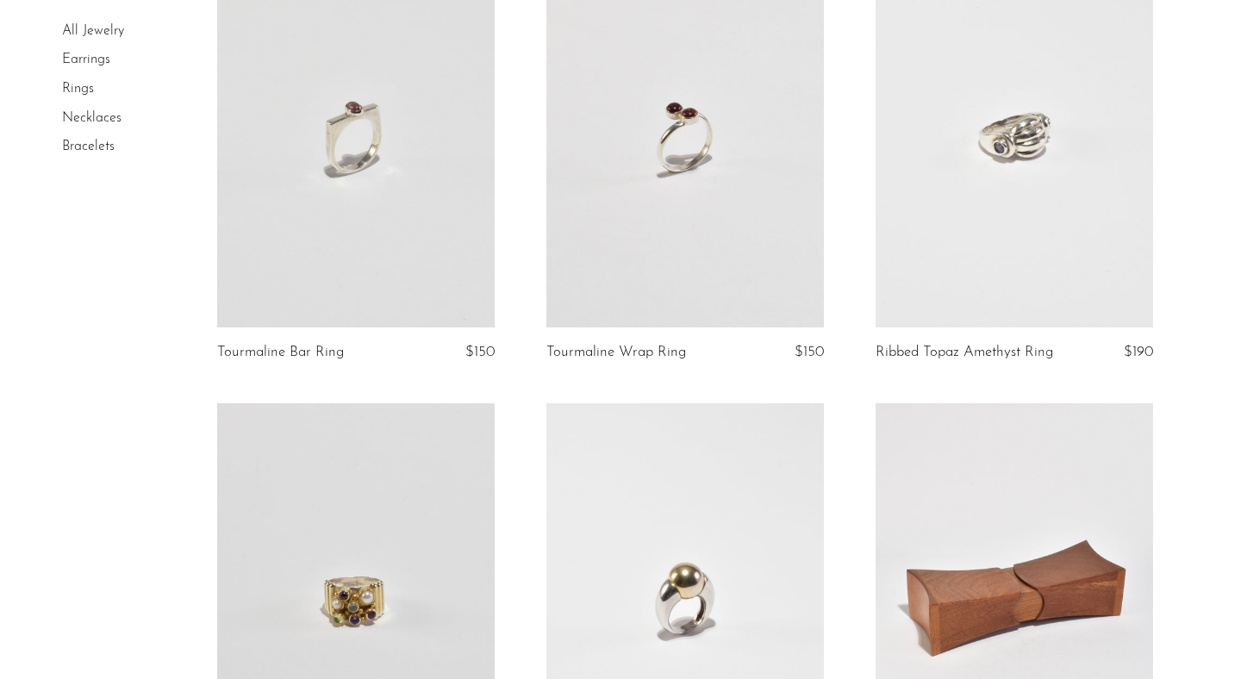
scroll to position [3400, 0]
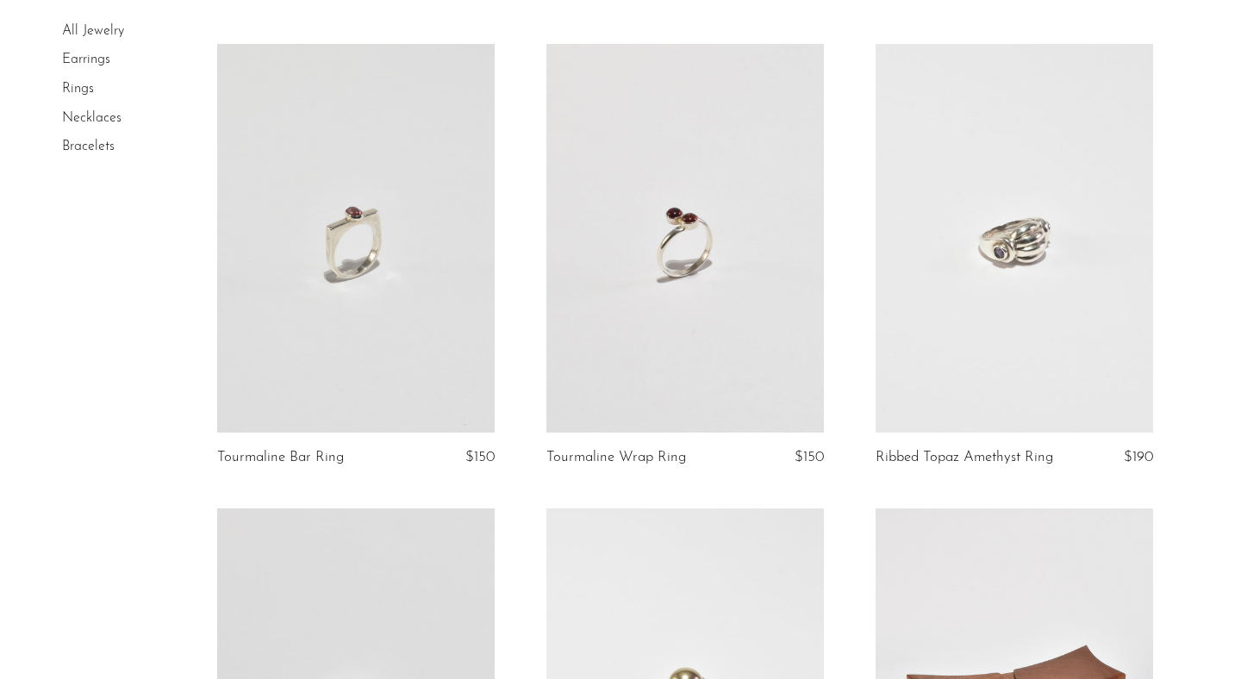
click at [96, 31] on link "All Jewelry" at bounding box center [93, 31] width 62 height 14
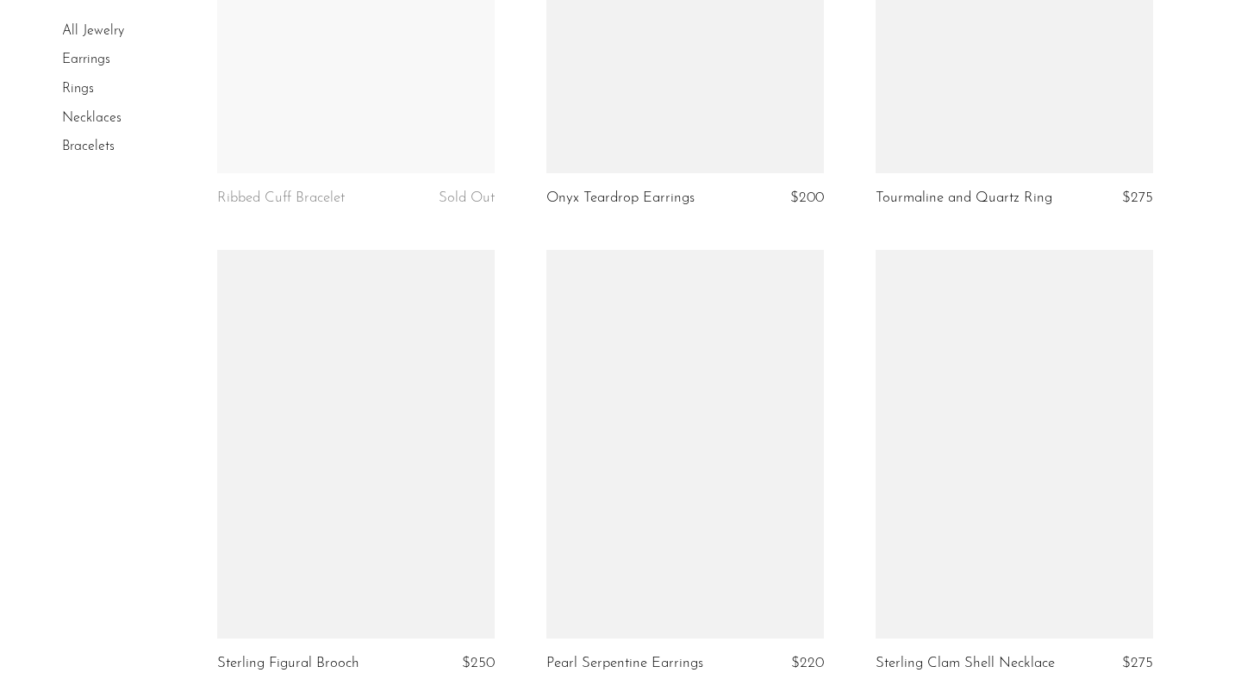
scroll to position [5506, 0]
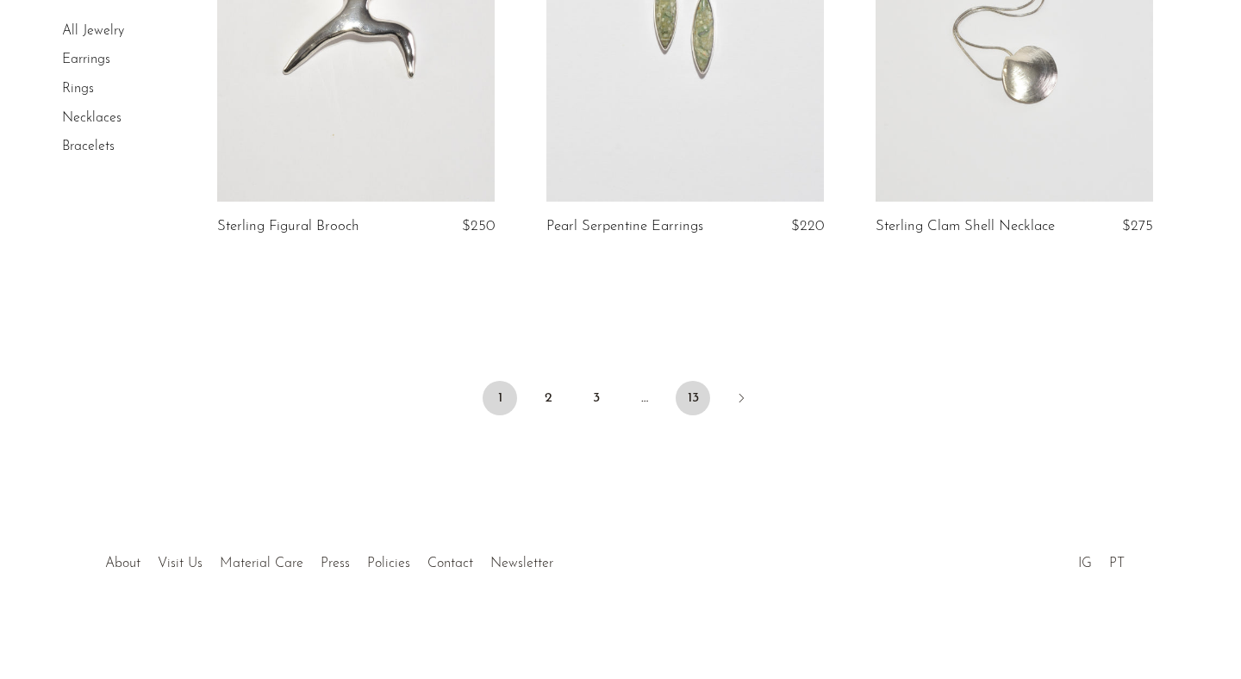
click at [678, 400] on link "13" at bounding box center [693, 398] width 34 height 34
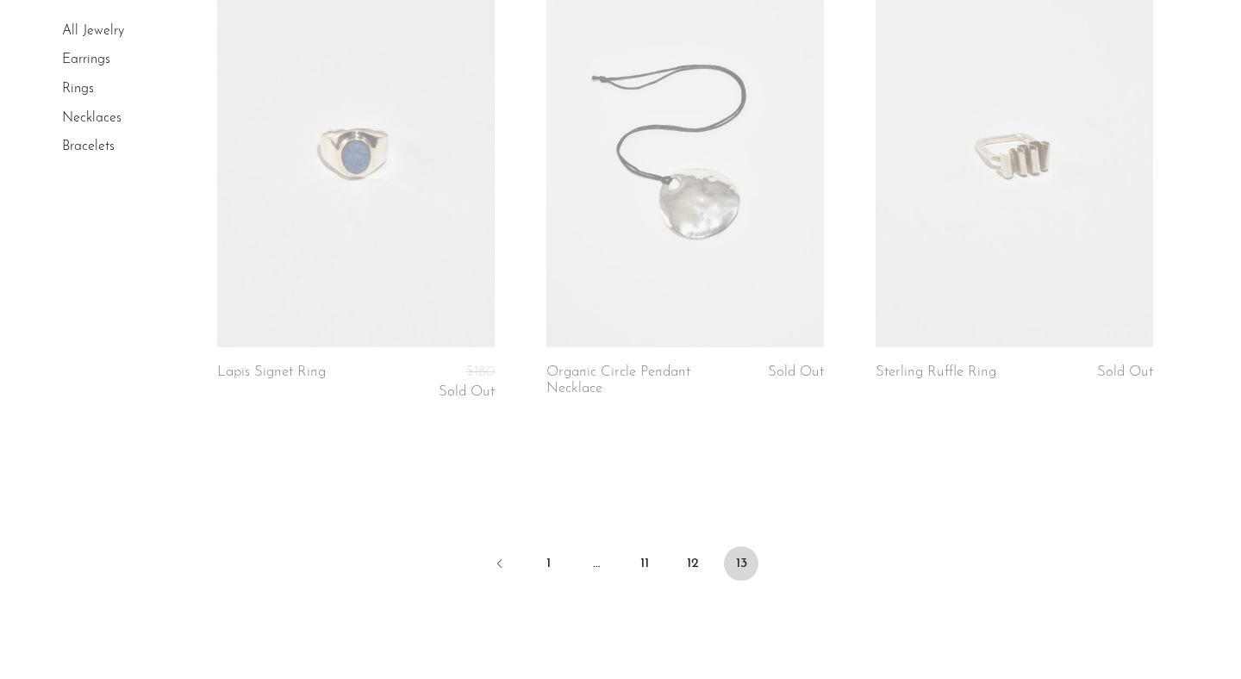
scroll to position [2292, 0]
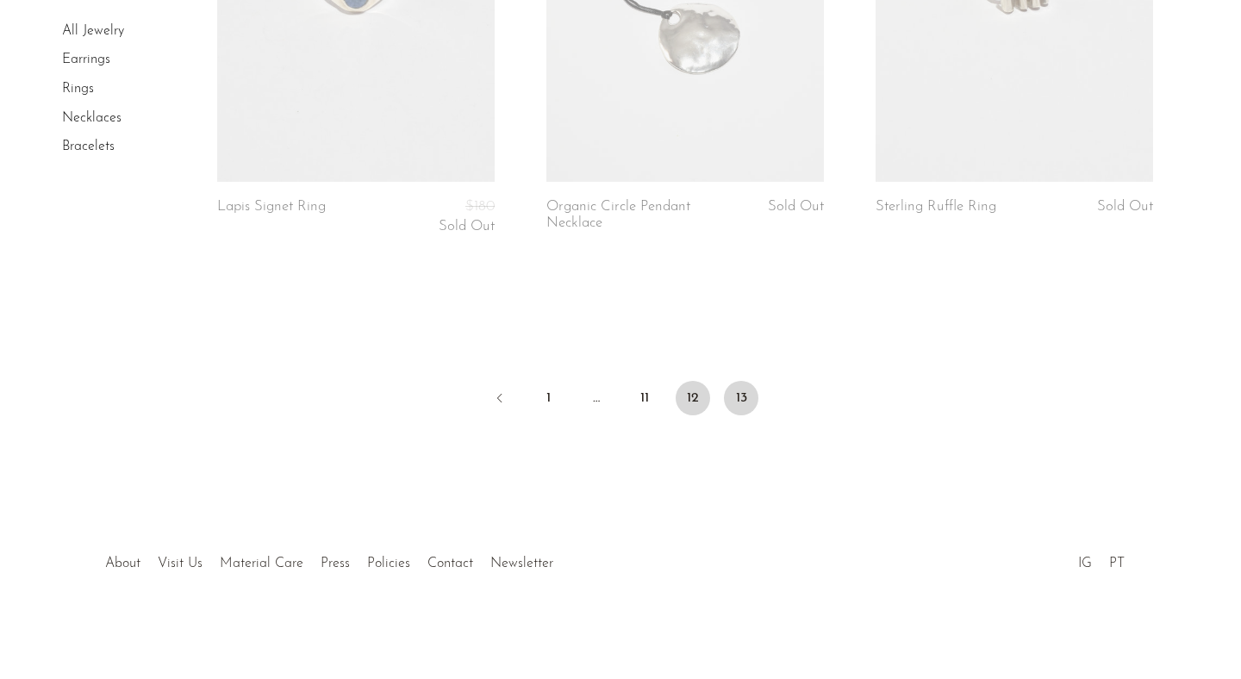
click at [685, 402] on link "12" at bounding box center [693, 398] width 34 height 34
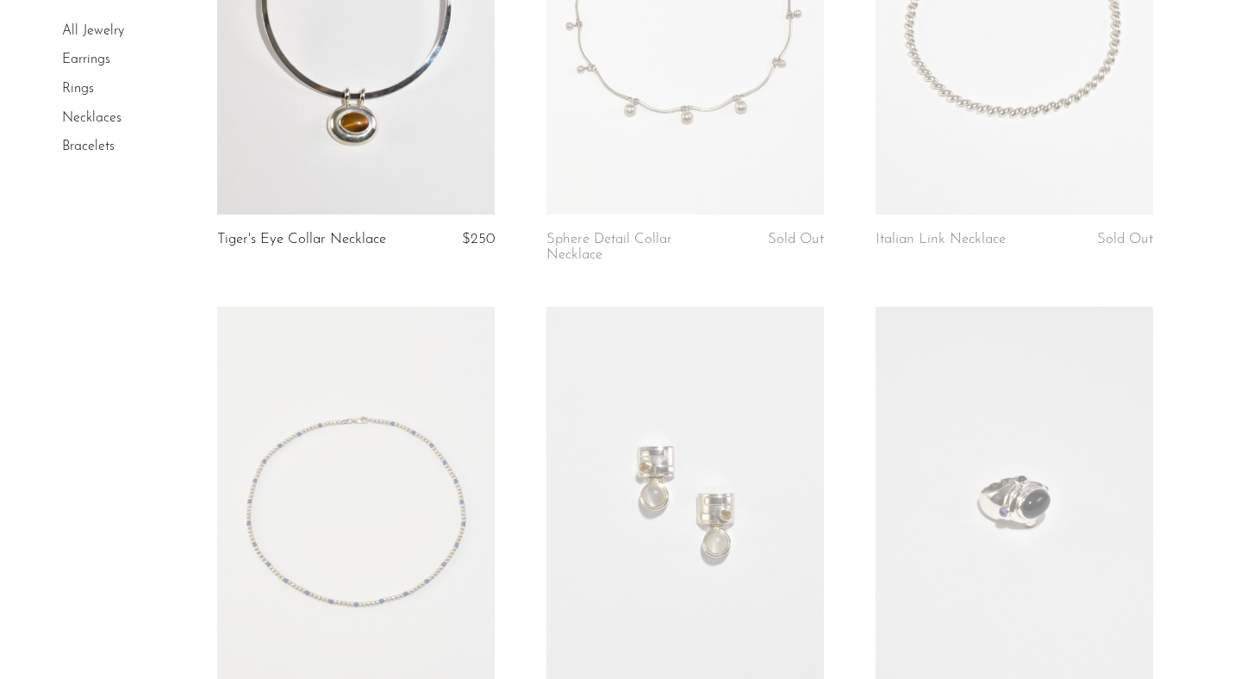
scroll to position [3535, 0]
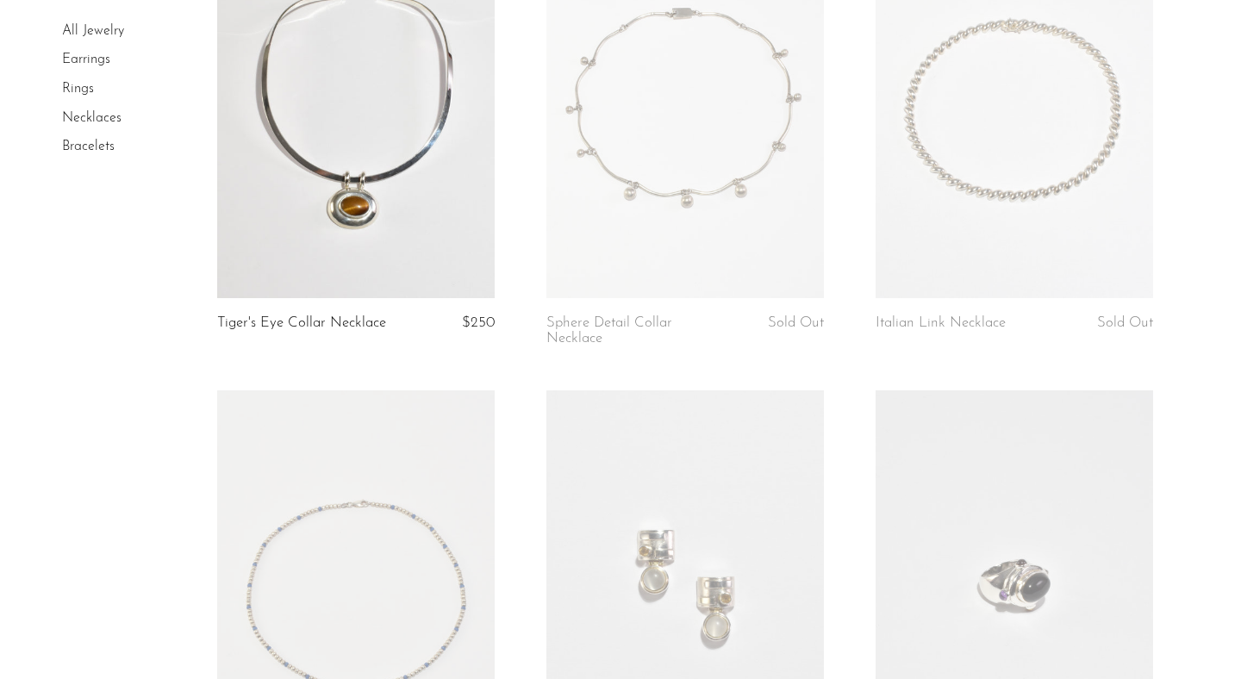
click at [365, 203] on link at bounding box center [356, 103] width 278 height 389
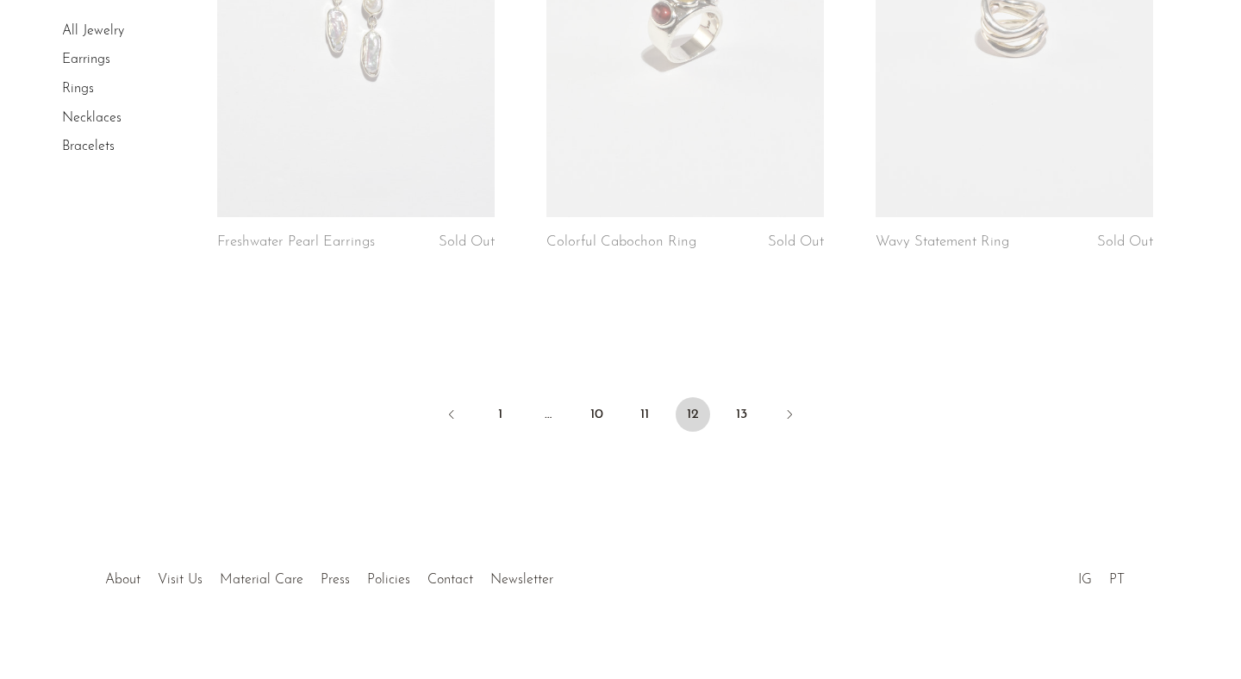
scroll to position [5298, 0]
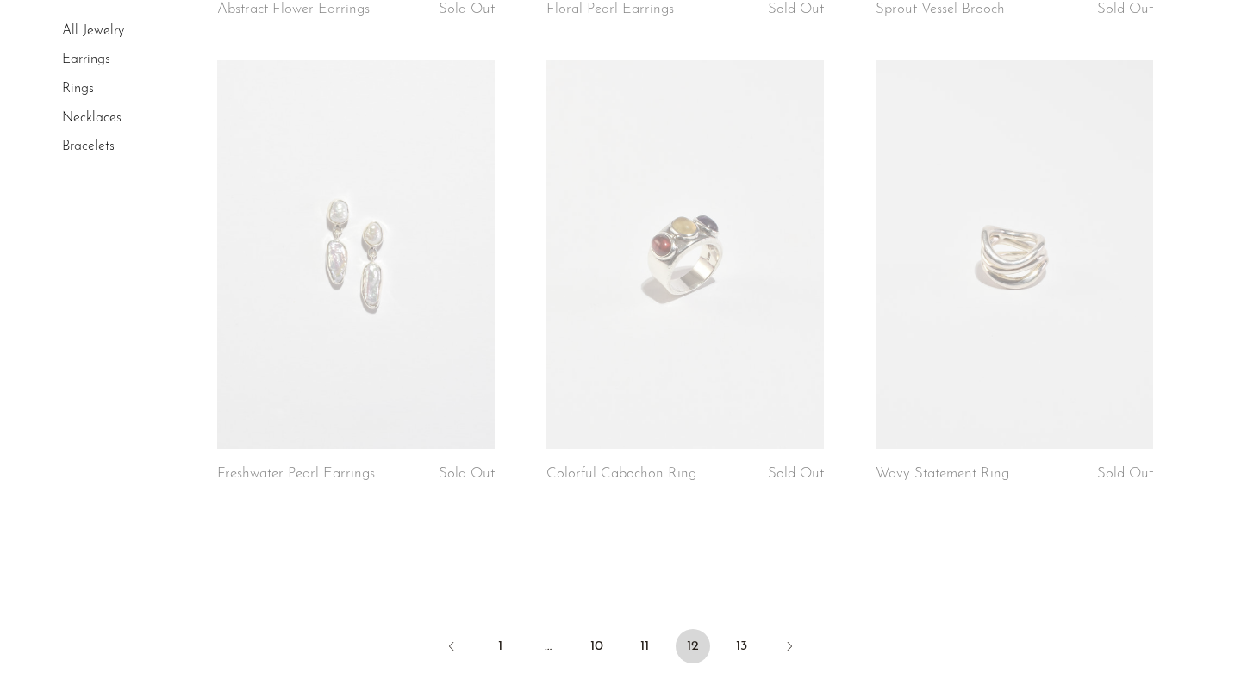
click at [84, 61] on link "Earrings" at bounding box center [86, 60] width 48 height 14
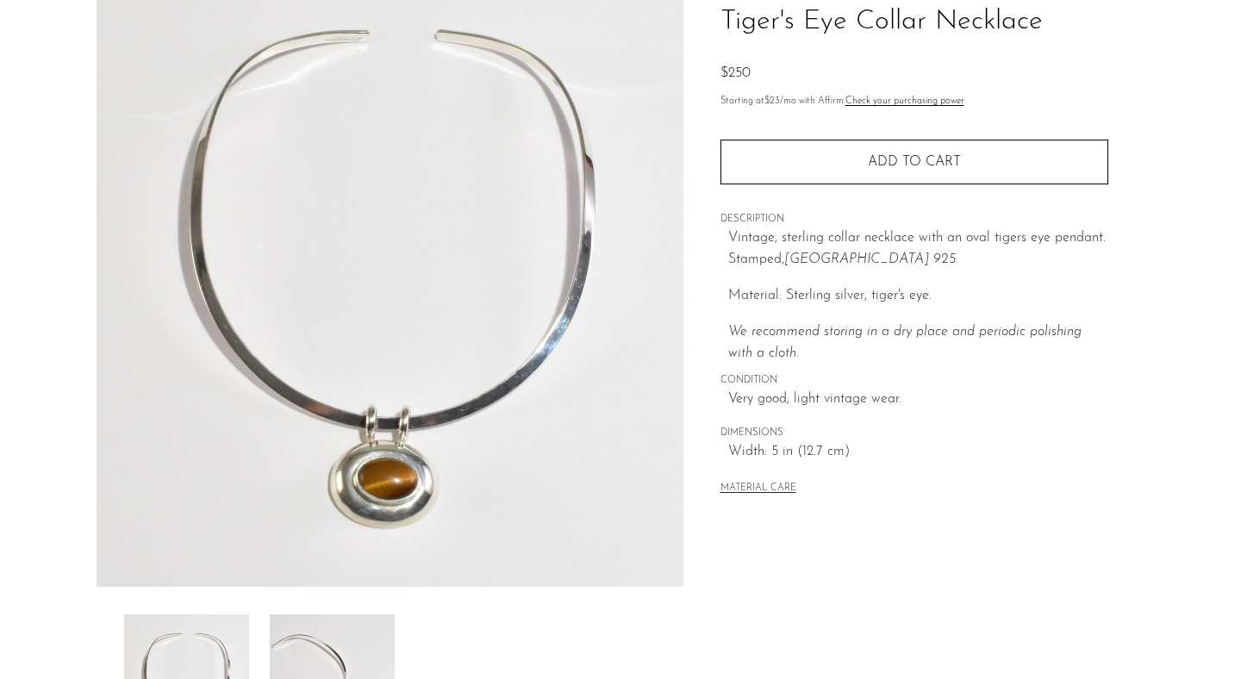
scroll to position [443, 0]
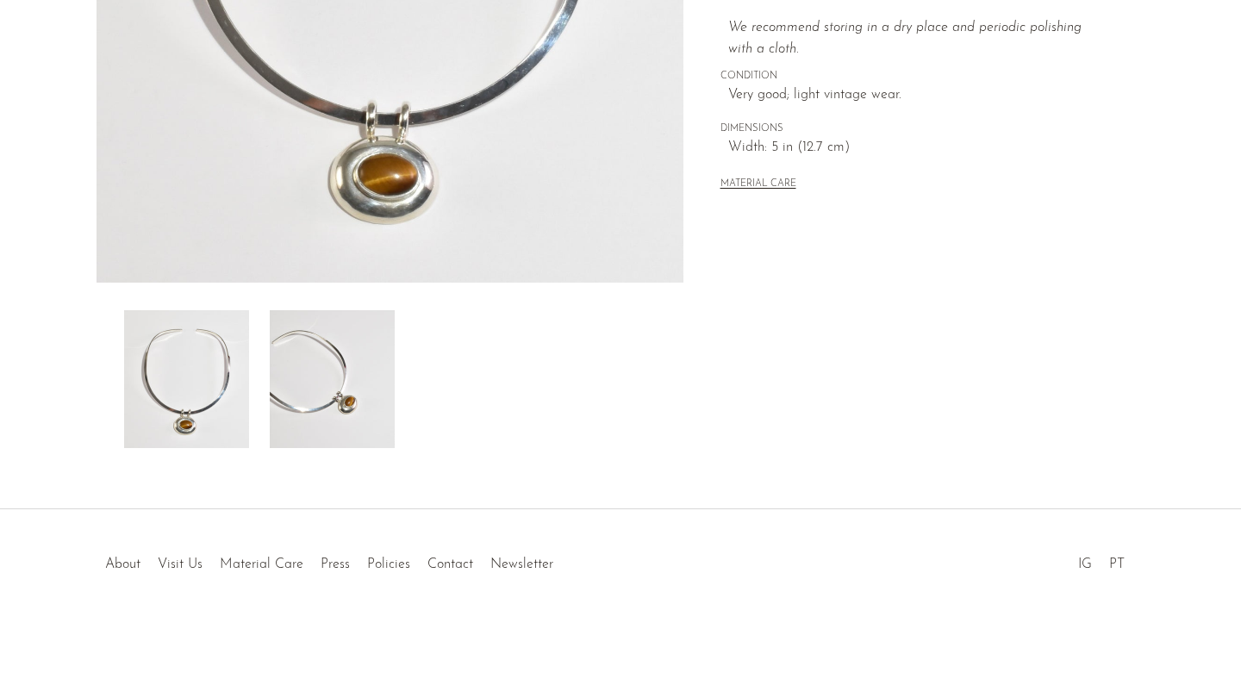
click at [347, 387] on img at bounding box center [332, 379] width 125 height 138
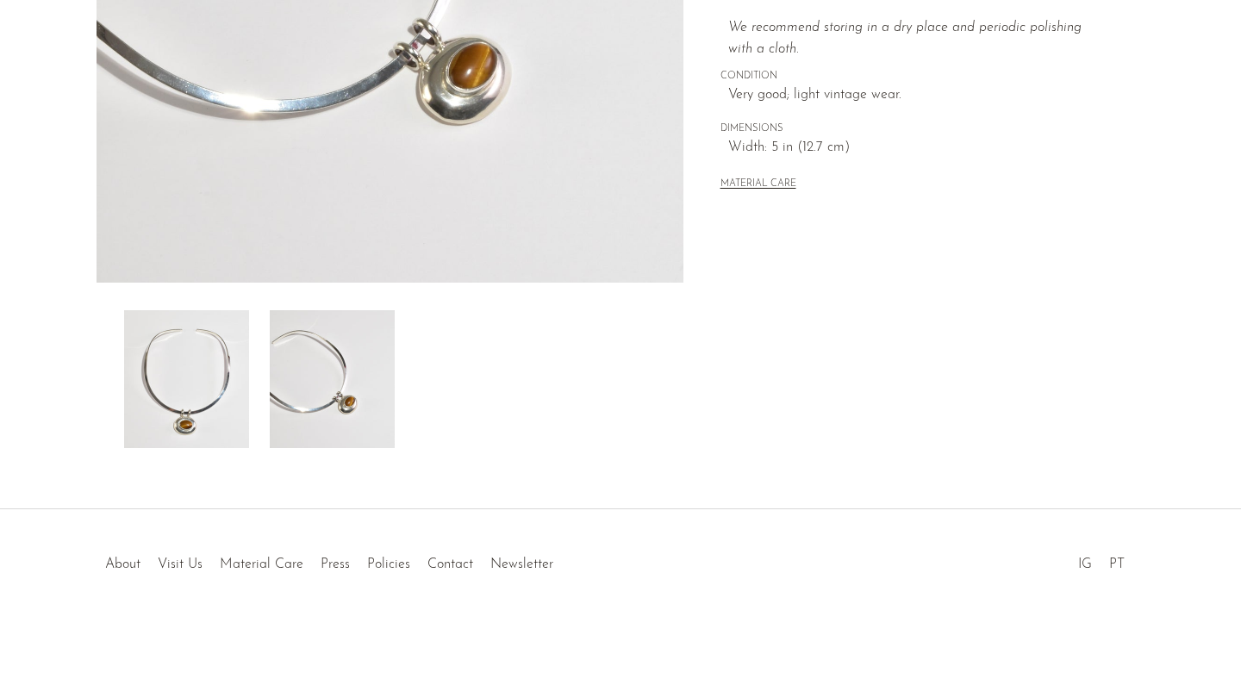
scroll to position [222, 0]
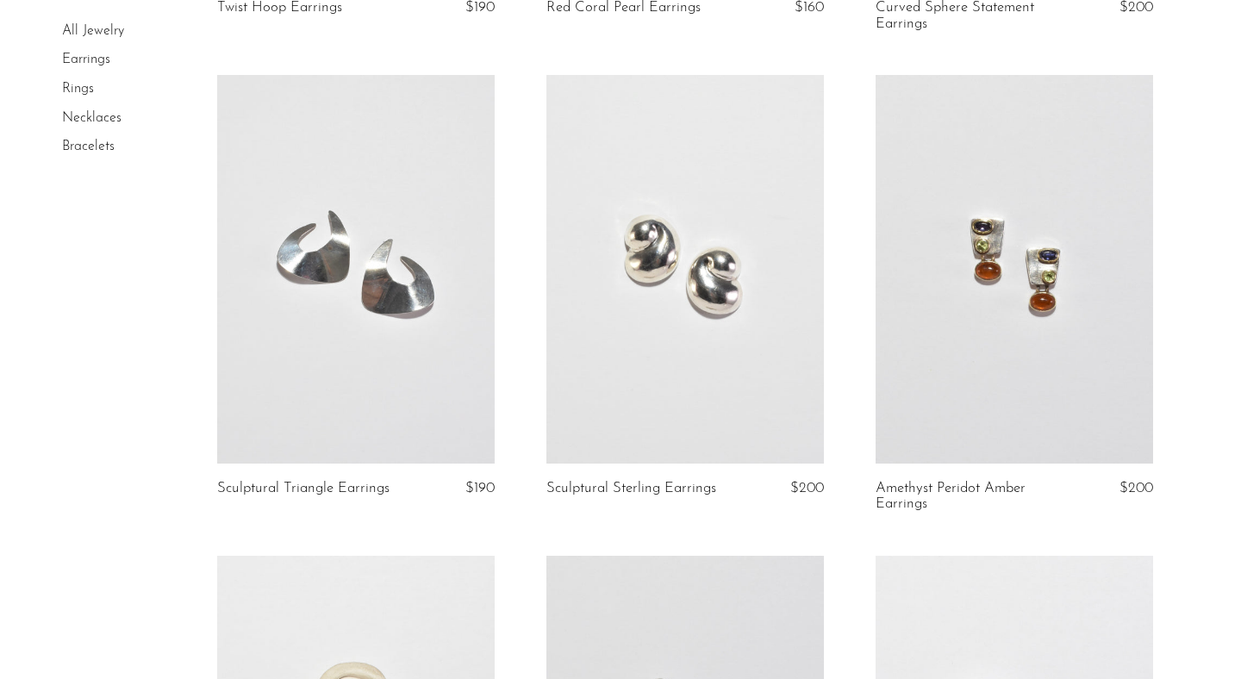
scroll to position [3443, 0]
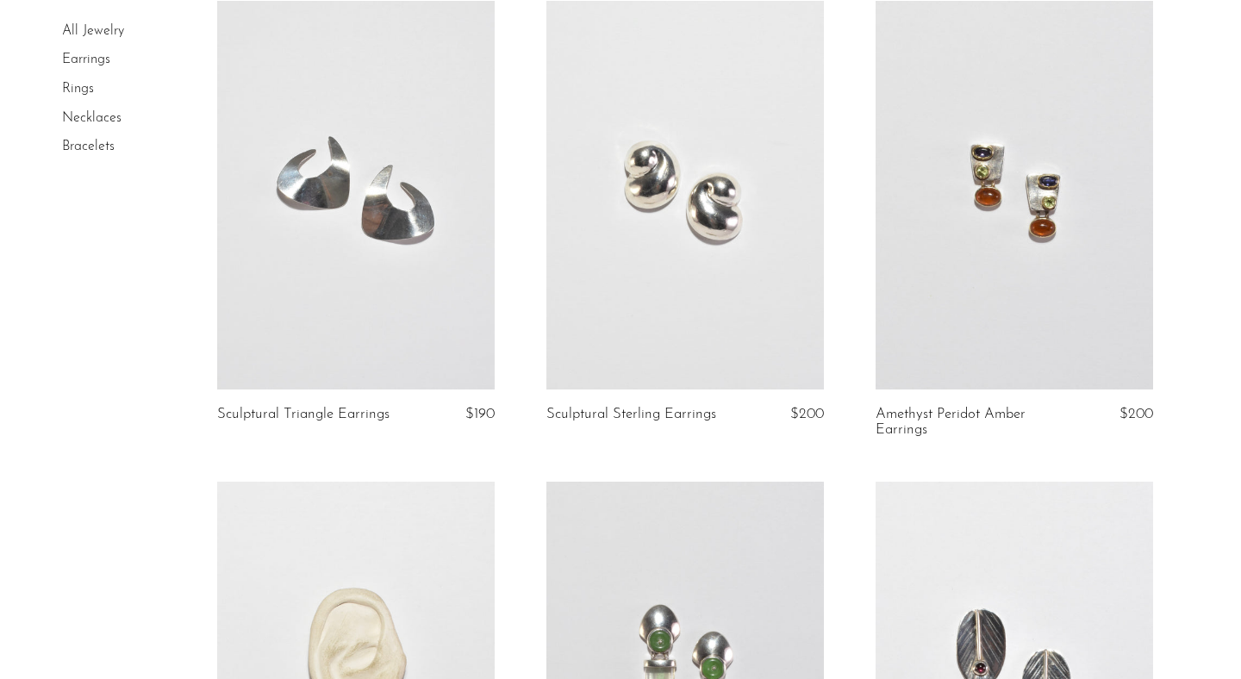
click at [700, 253] on link at bounding box center [686, 195] width 278 height 389
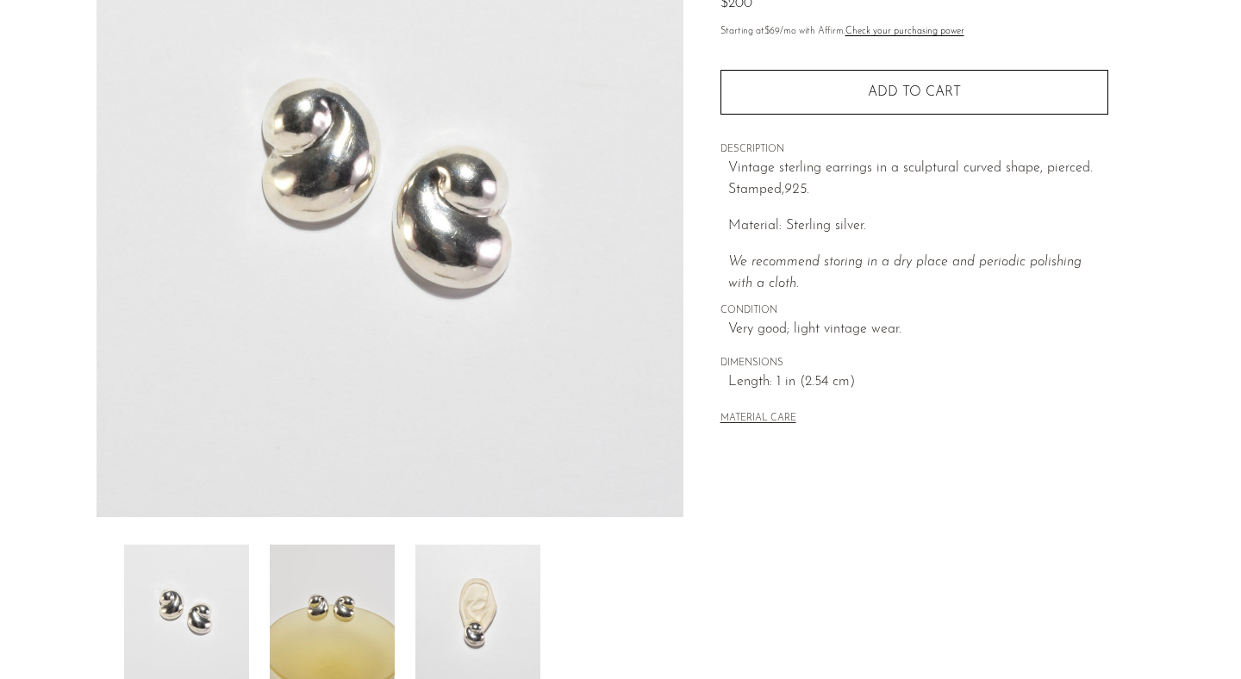
scroll to position [442, 0]
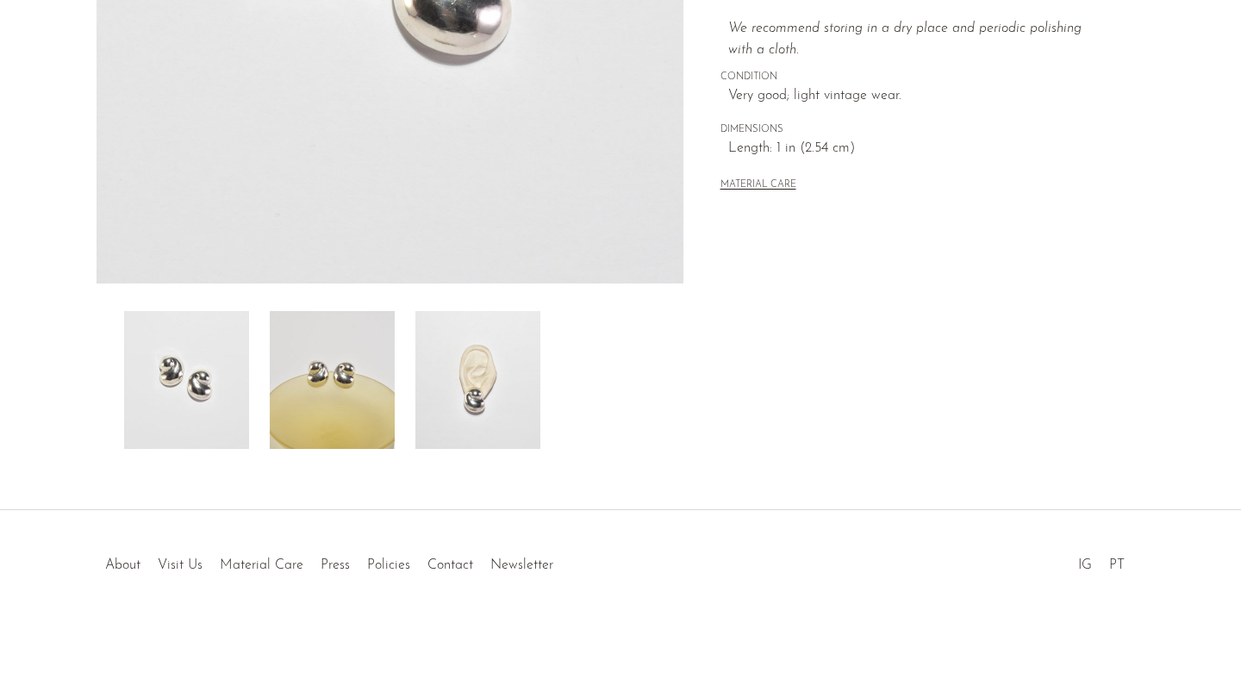
click at [479, 423] on img at bounding box center [478, 380] width 125 height 138
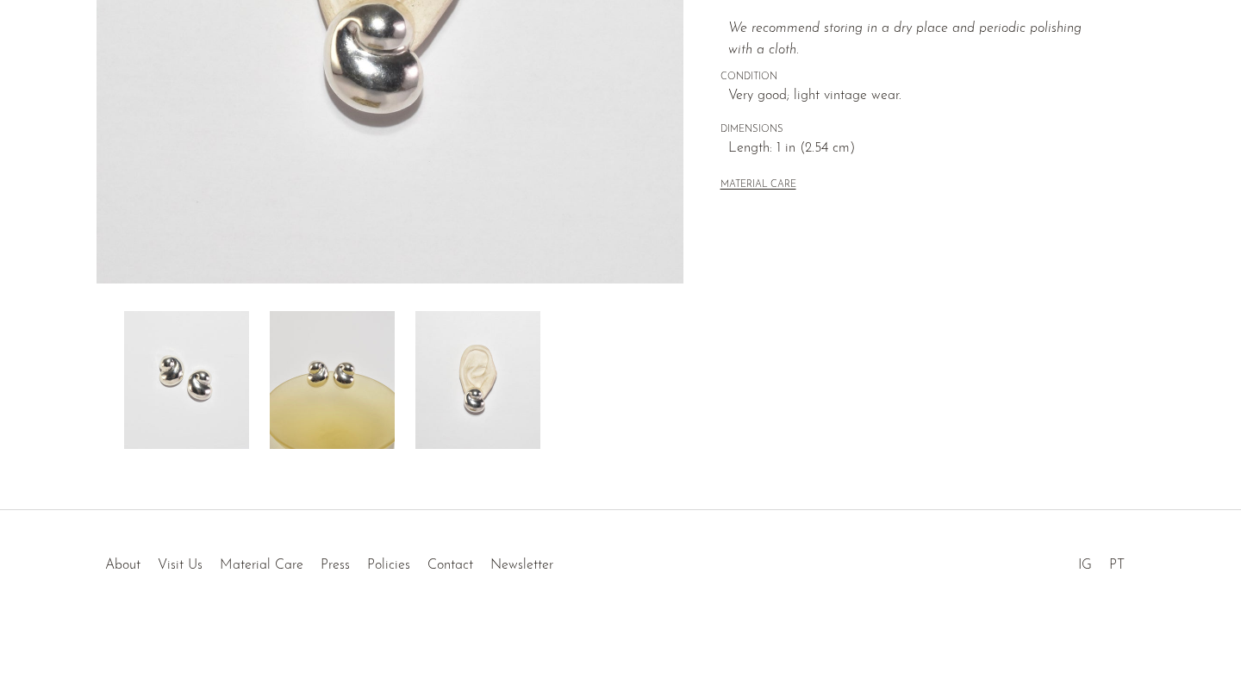
scroll to position [228, 0]
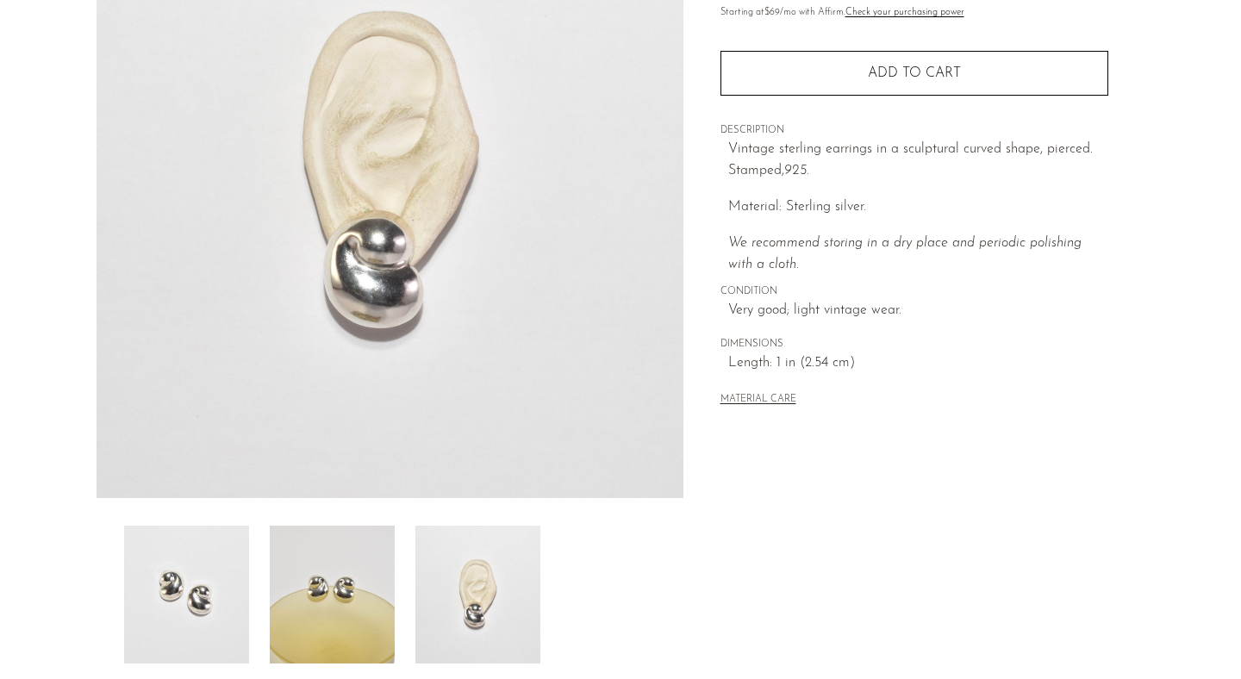
click at [306, 623] on img at bounding box center [332, 595] width 125 height 138
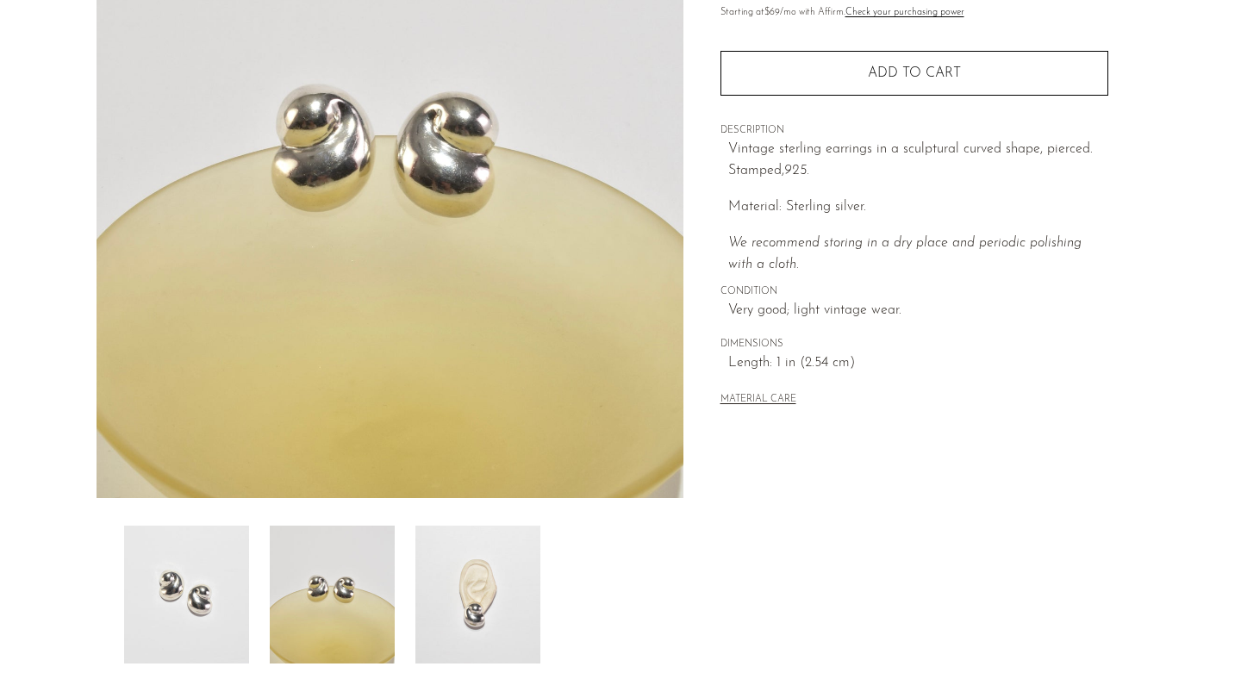
click at [183, 616] on img at bounding box center [186, 595] width 125 height 138
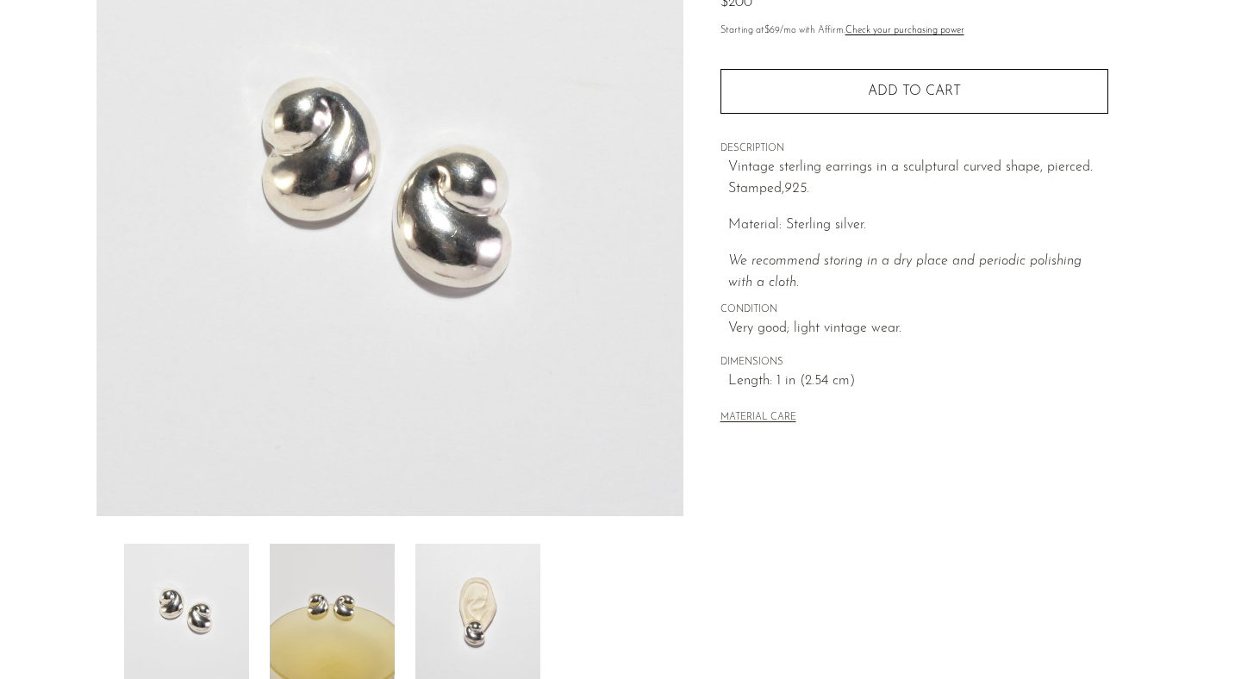
scroll to position [208, 0]
click at [436, 597] on img at bounding box center [478, 615] width 125 height 138
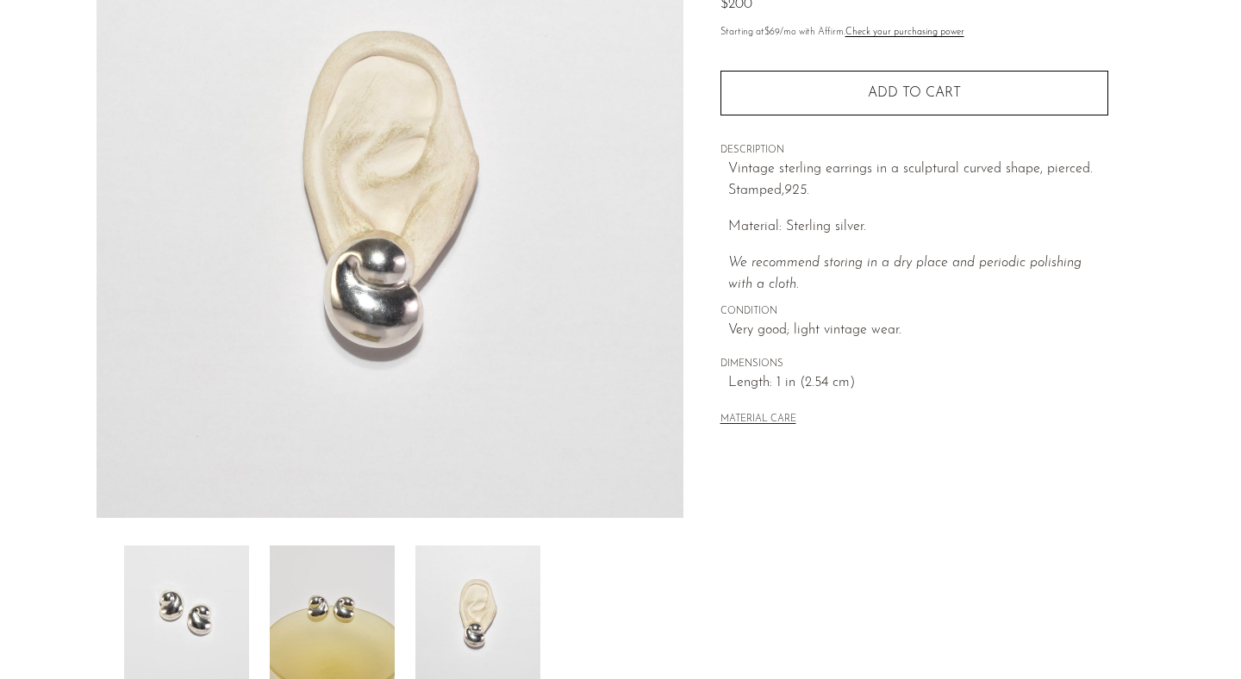
scroll to position [443, 0]
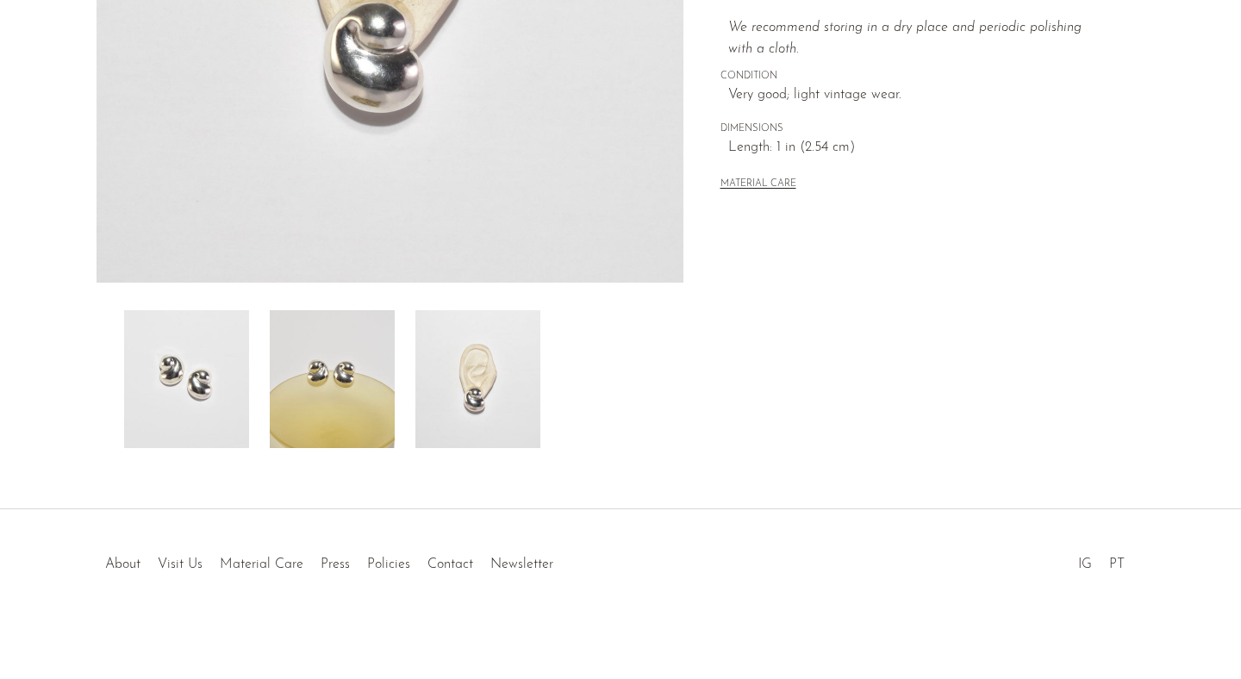
click at [344, 354] on img at bounding box center [332, 379] width 125 height 138
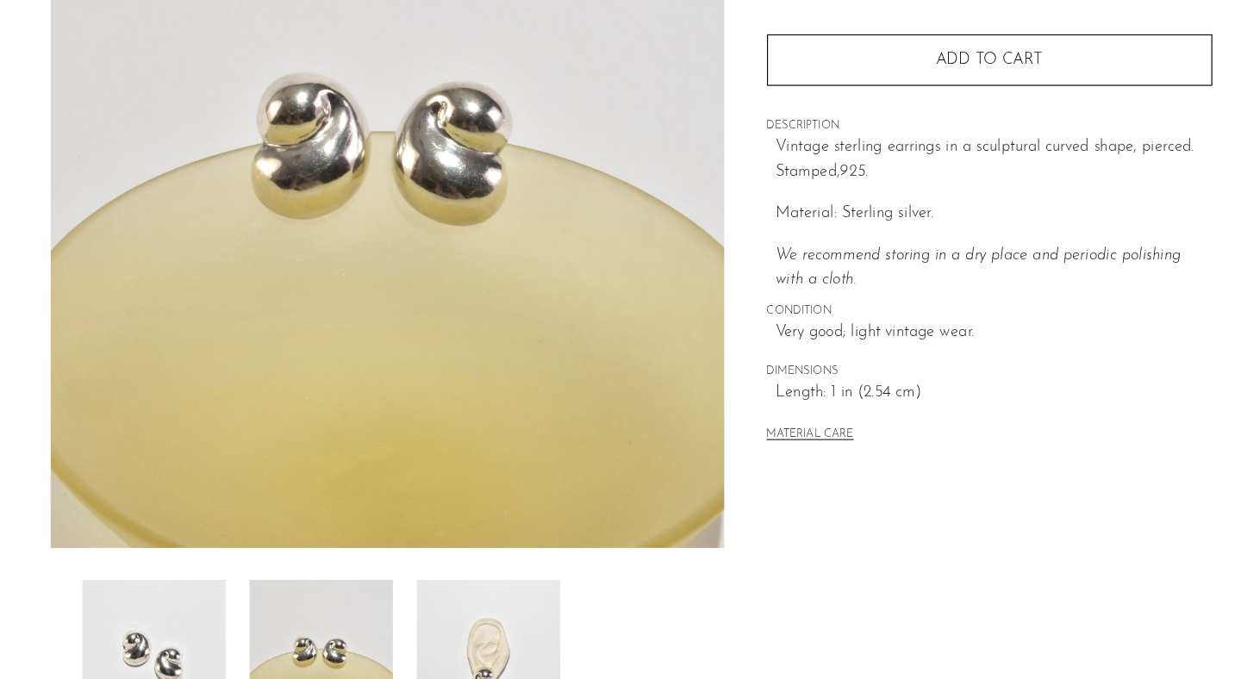
scroll to position [0, 0]
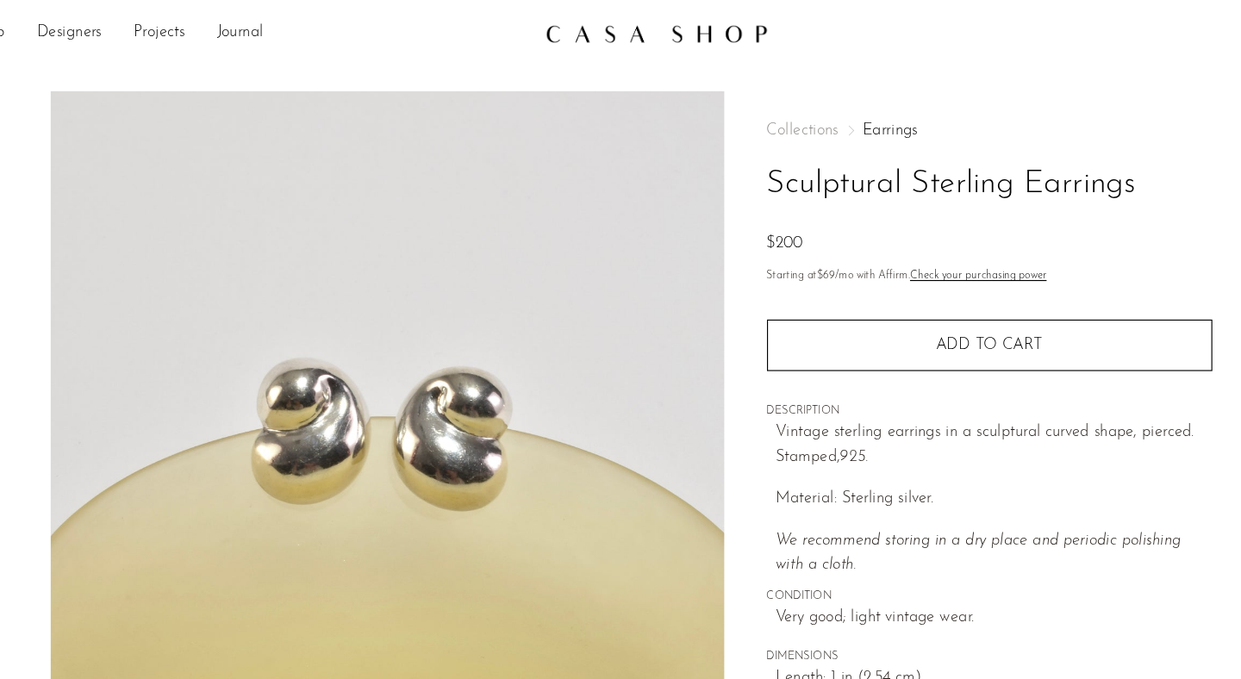
click at [435, 391] on img at bounding box center [390, 402] width 587 height 647
